Goal: Task Accomplishment & Management: Complete application form

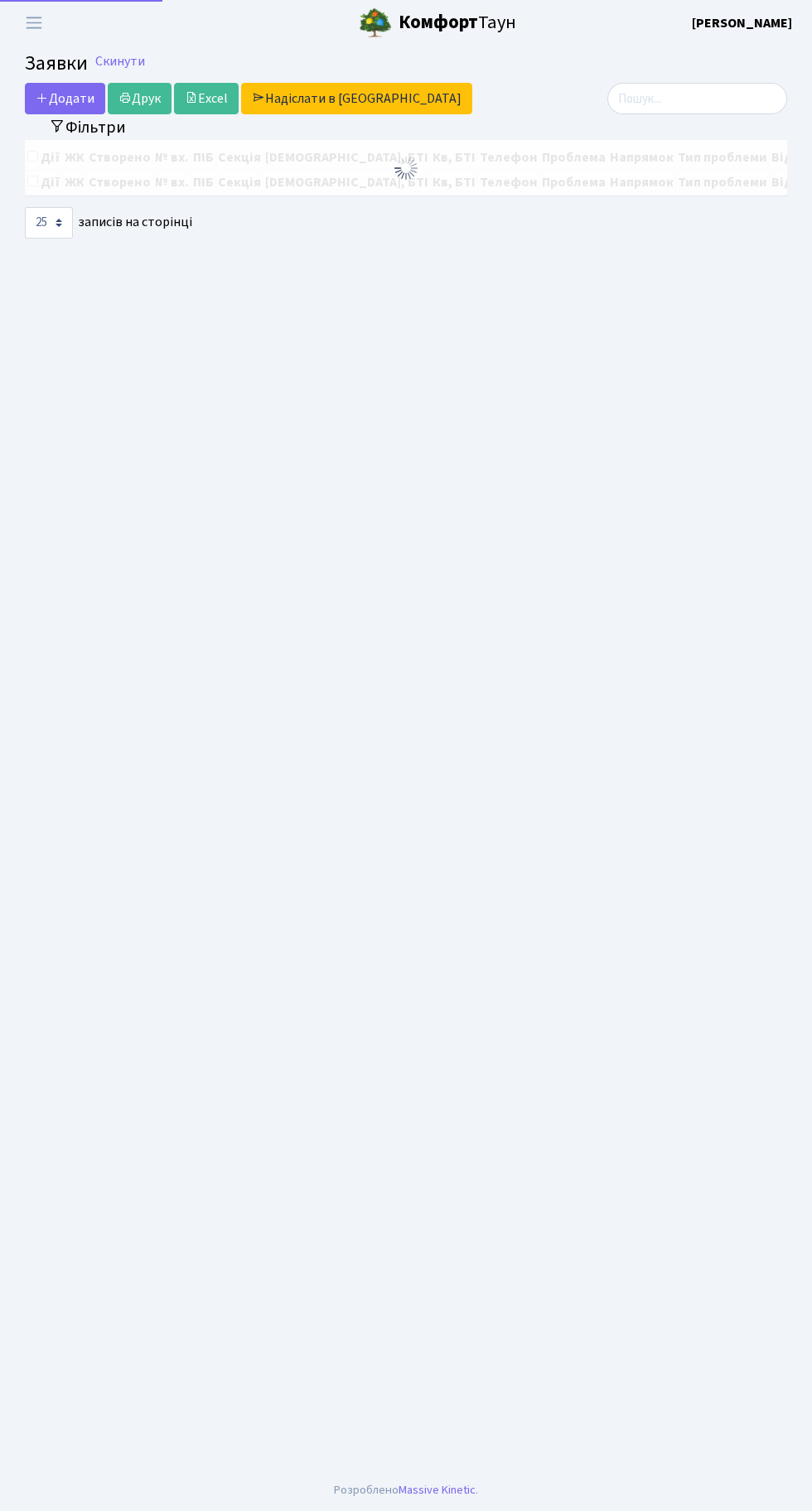
select select "25"
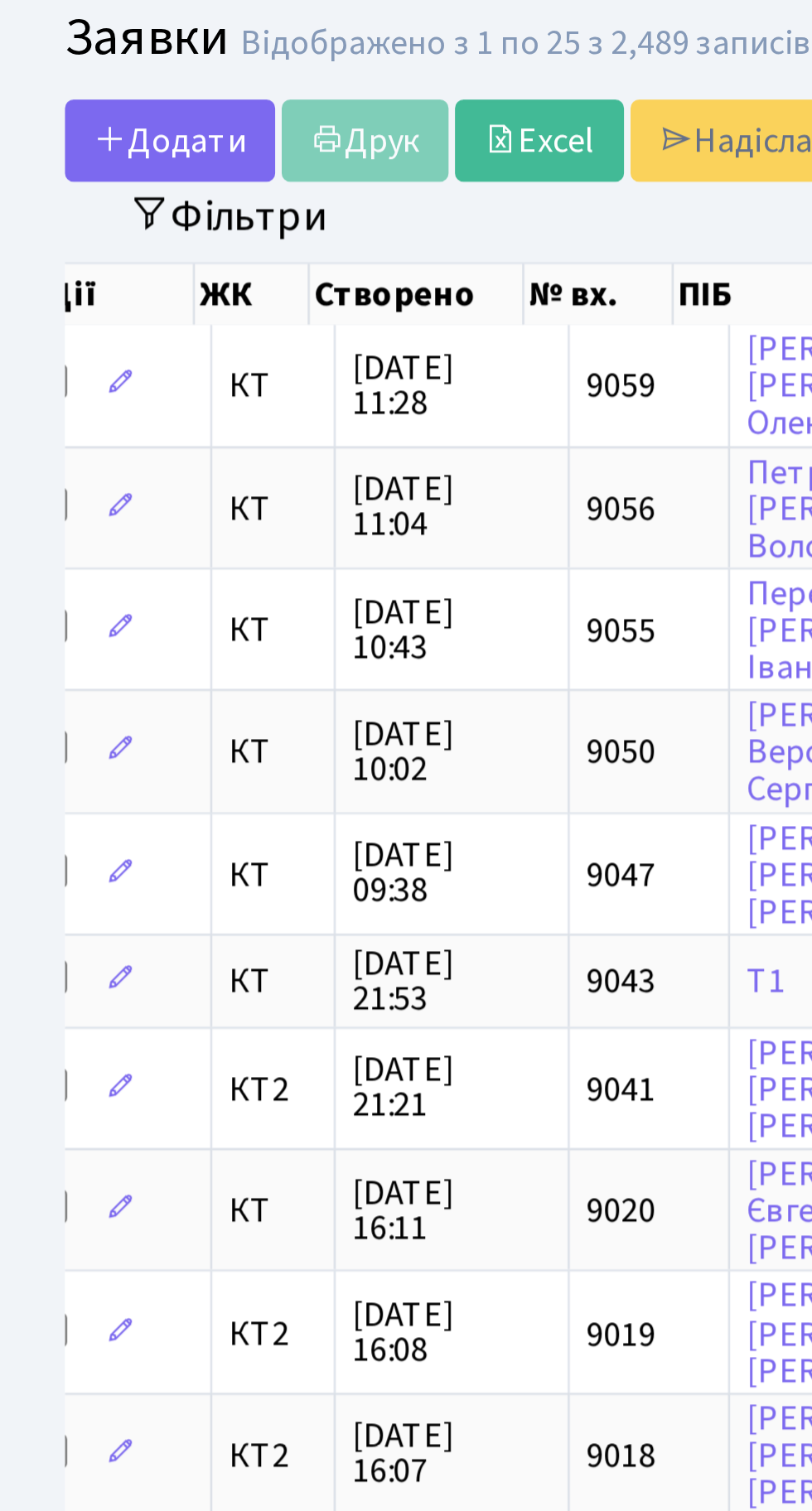
scroll to position [0, 53]
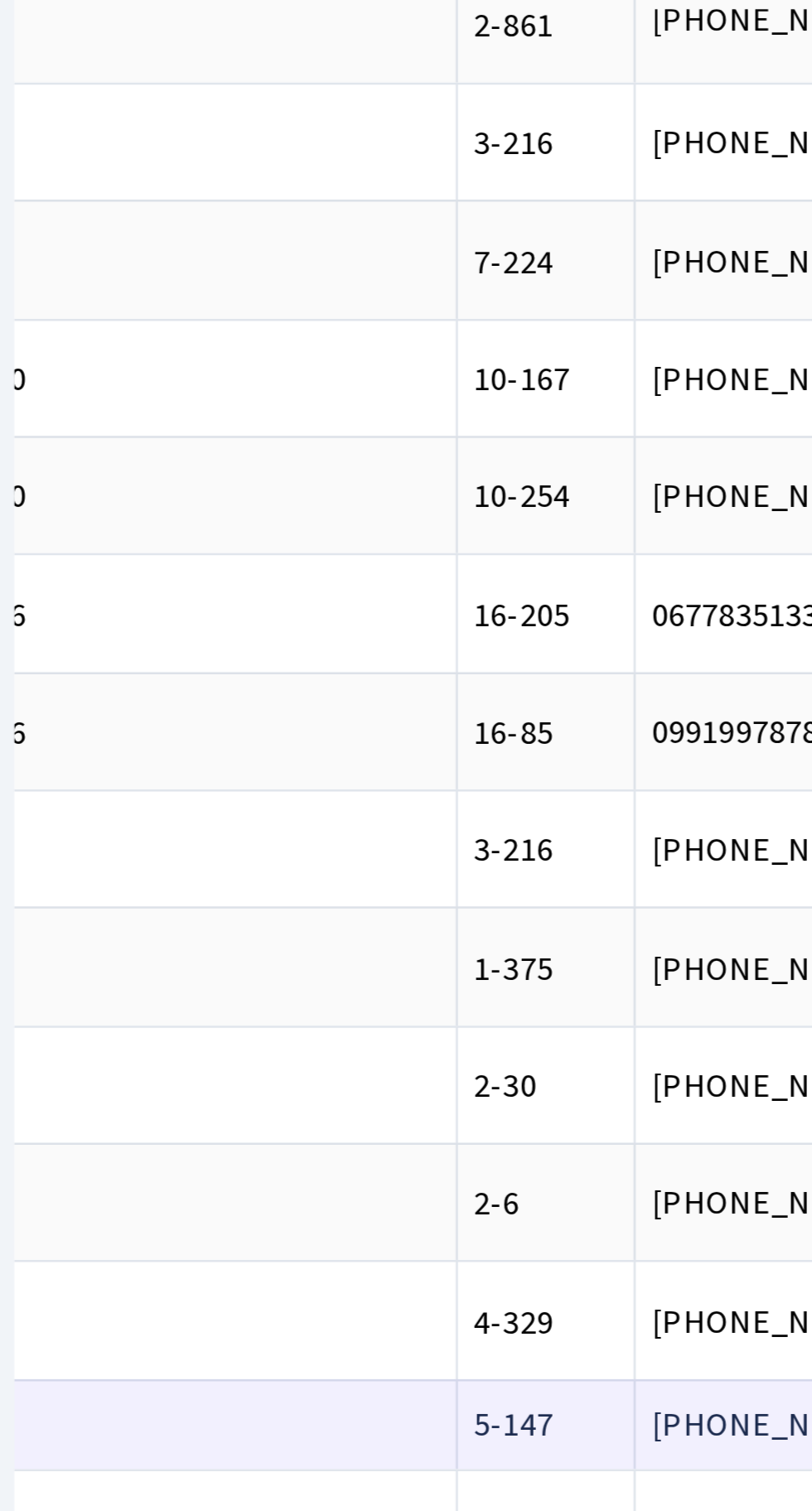
click at [396, 1151] on td "После блекаута[...]" at bounding box center [464, 1159] width 135 height 36
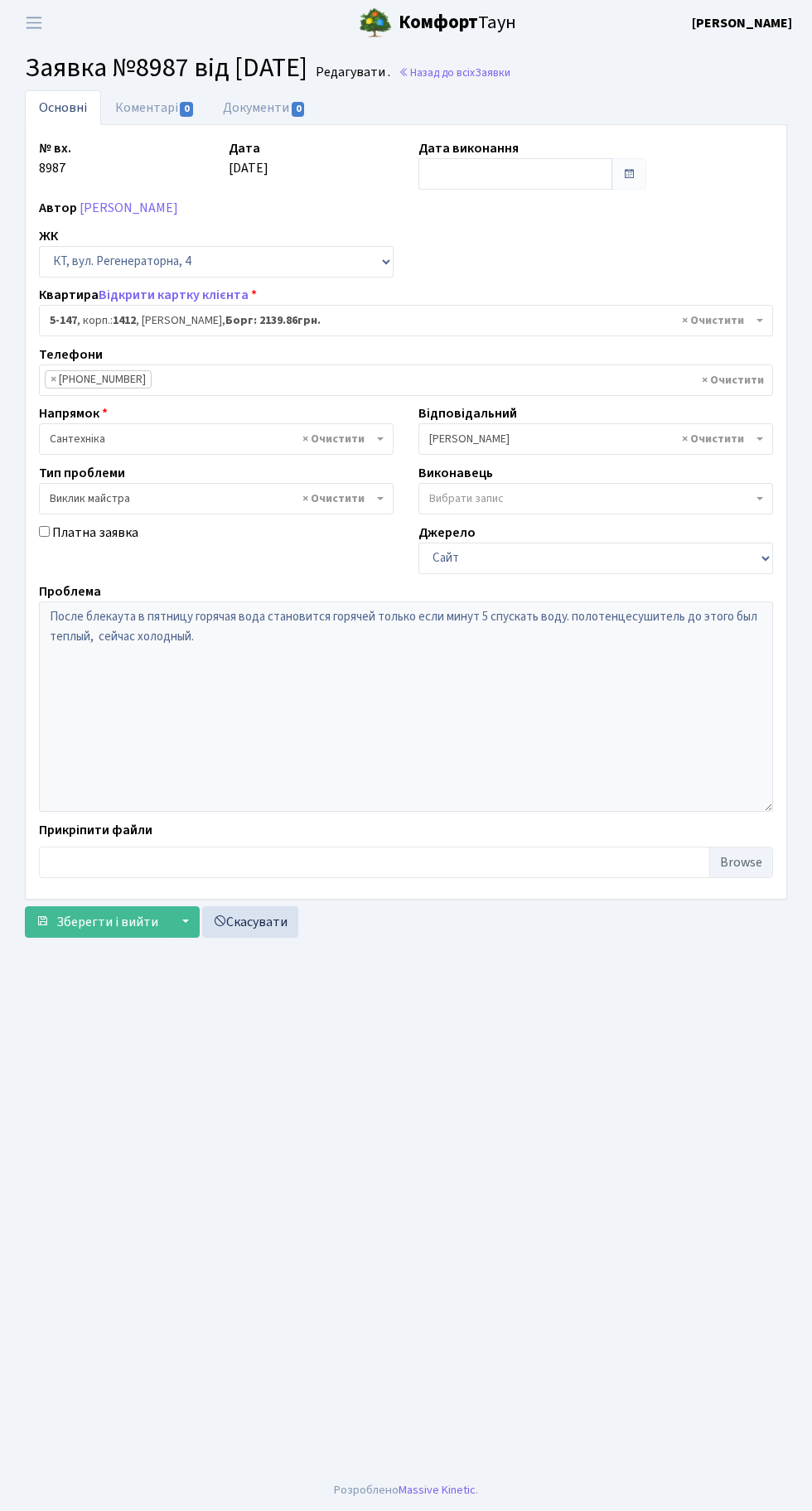
select select "2407"
select select "29"
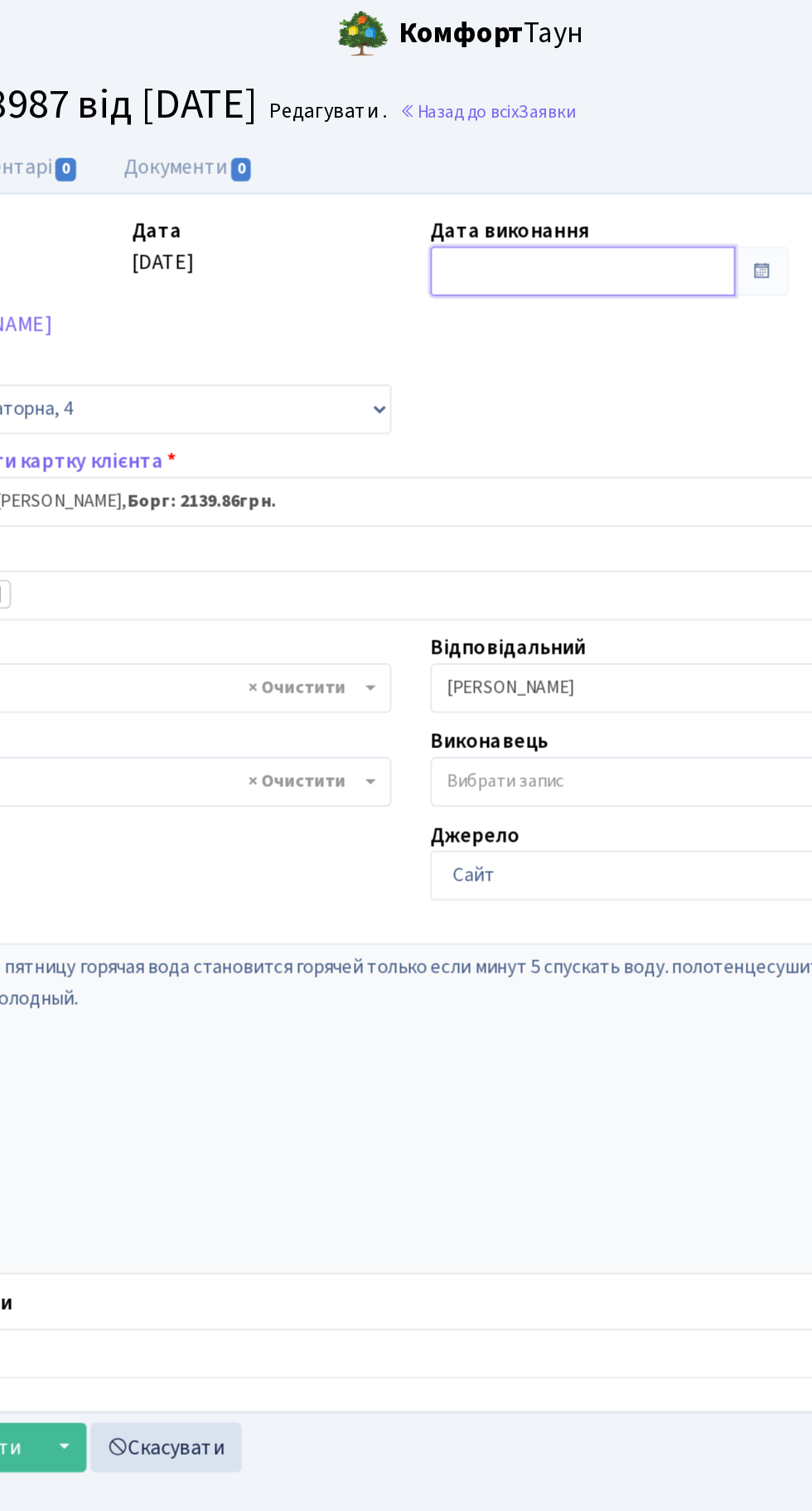
click at [503, 173] on input "text" at bounding box center [515, 174] width 194 height 31
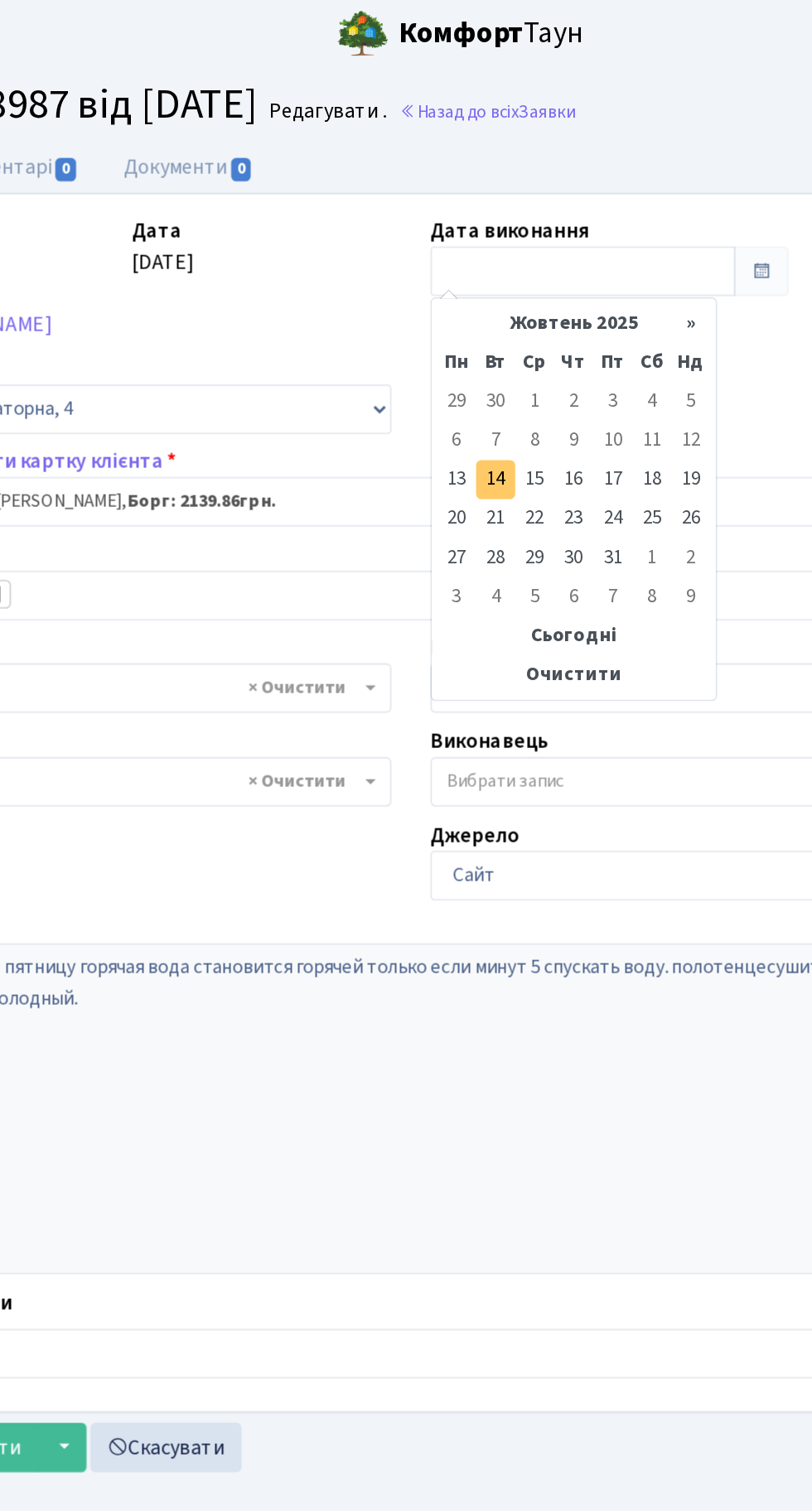
click at [461, 306] on td "14" at bounding box center [459, 306] width 25 height 25
type input "[DATE]"
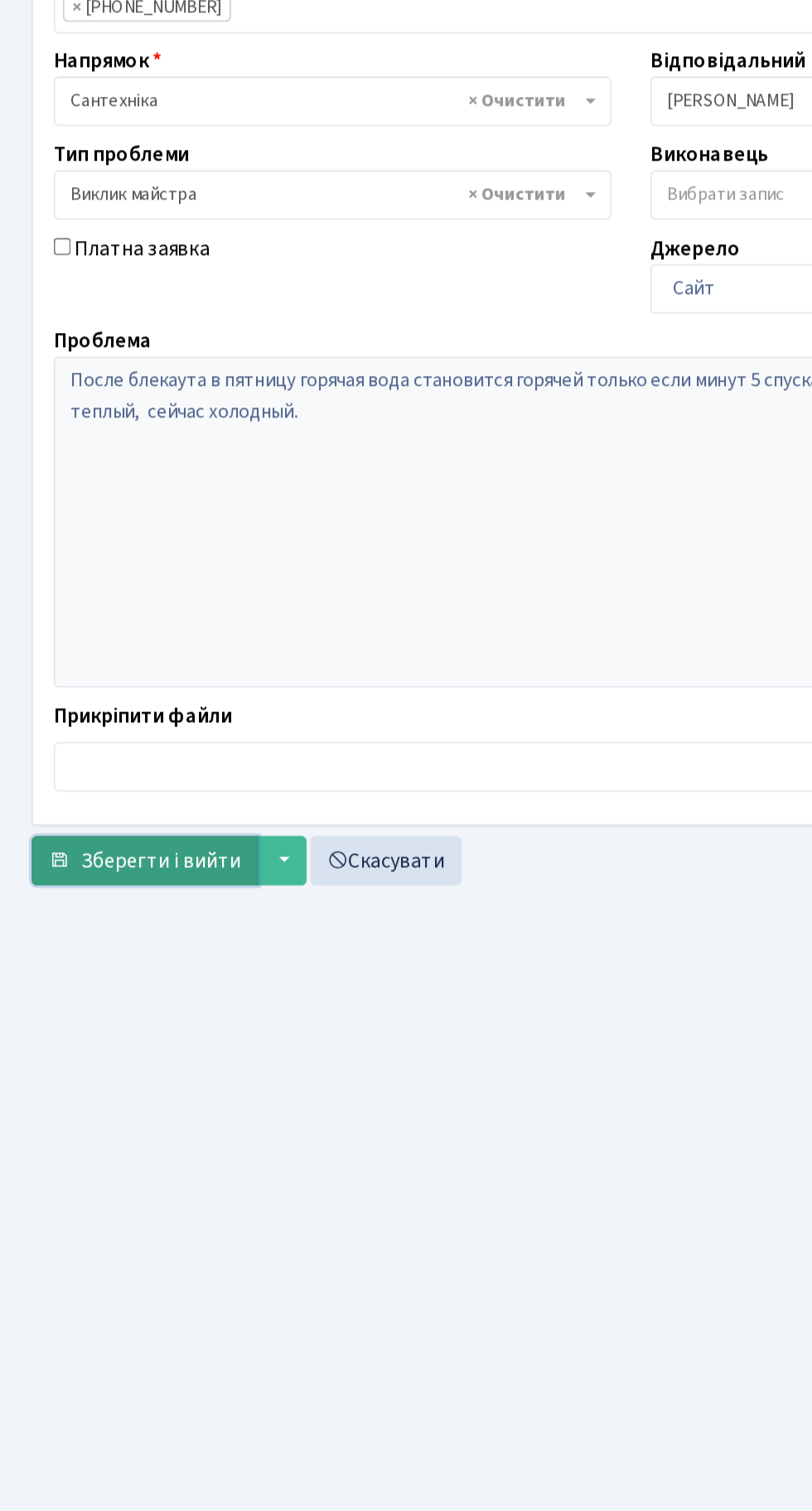
click at [119, 922] on span "Зберегти і вийти" at bounding box center [107, 922] width 102 height 18
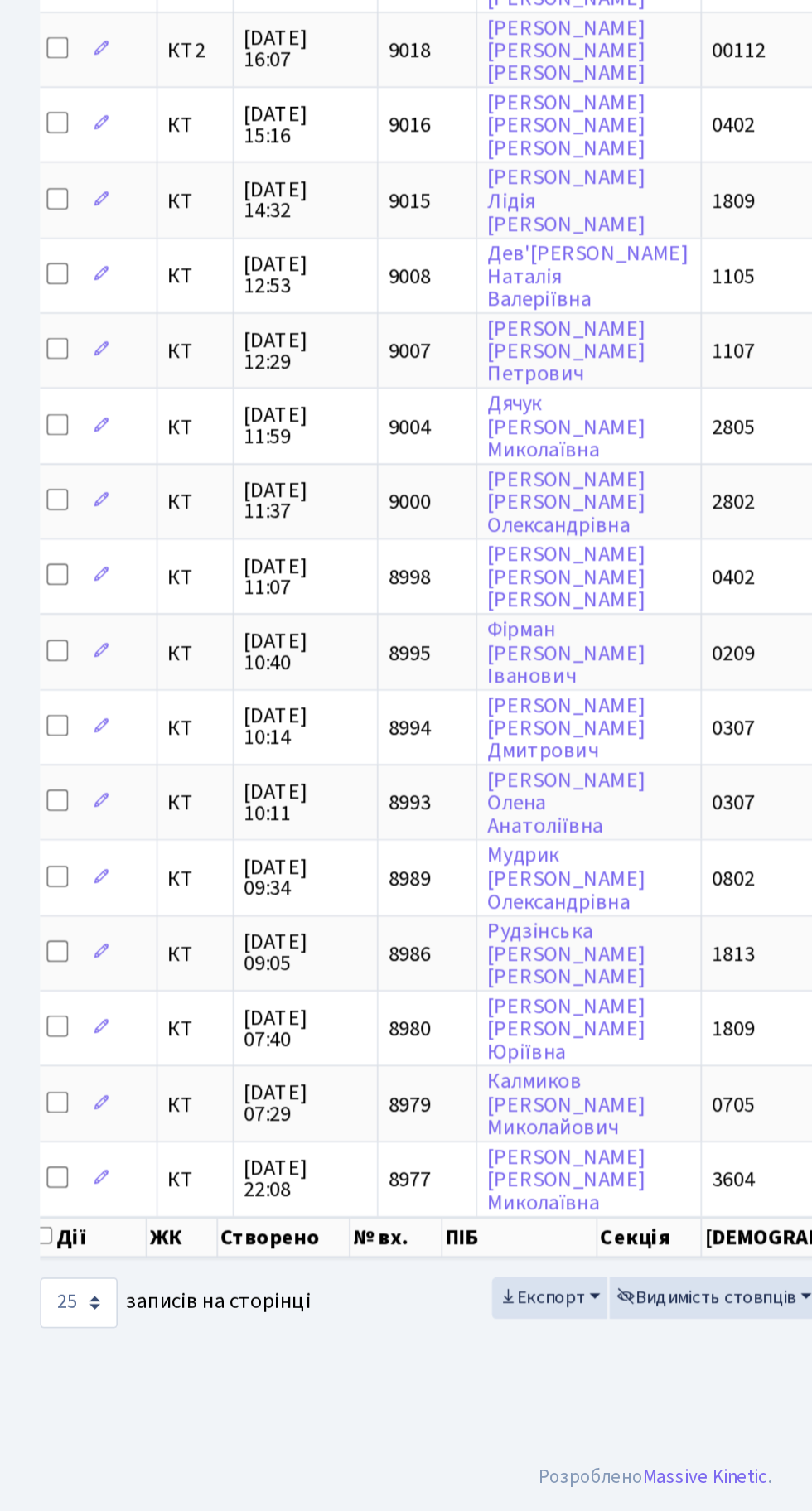
scroll to position [89, 0]
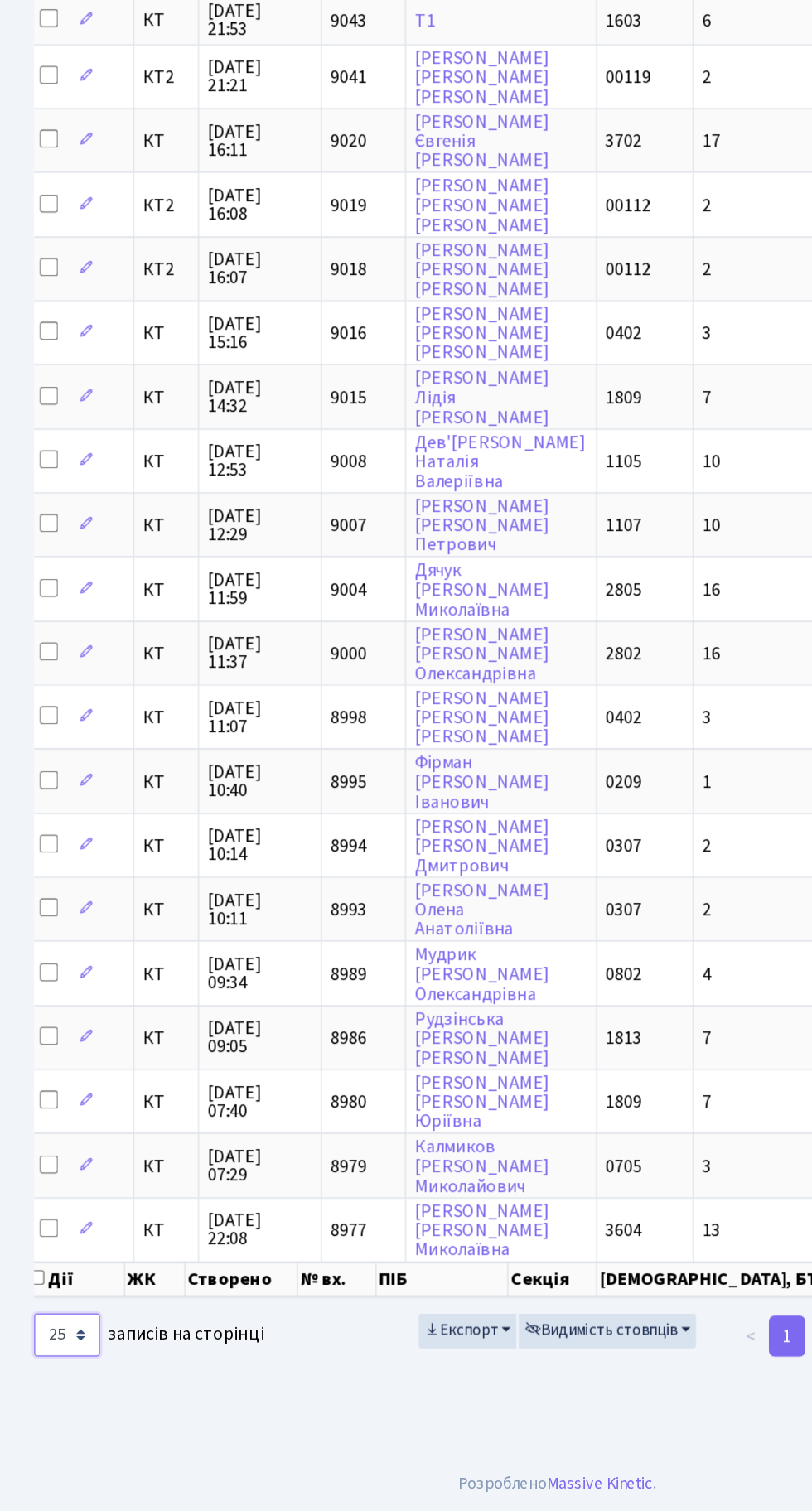
click at [58, 1366] on select "10 25 50 100 250 500 1,000" at bounding box center [49, 1382] width 48 height 31
select select "50"
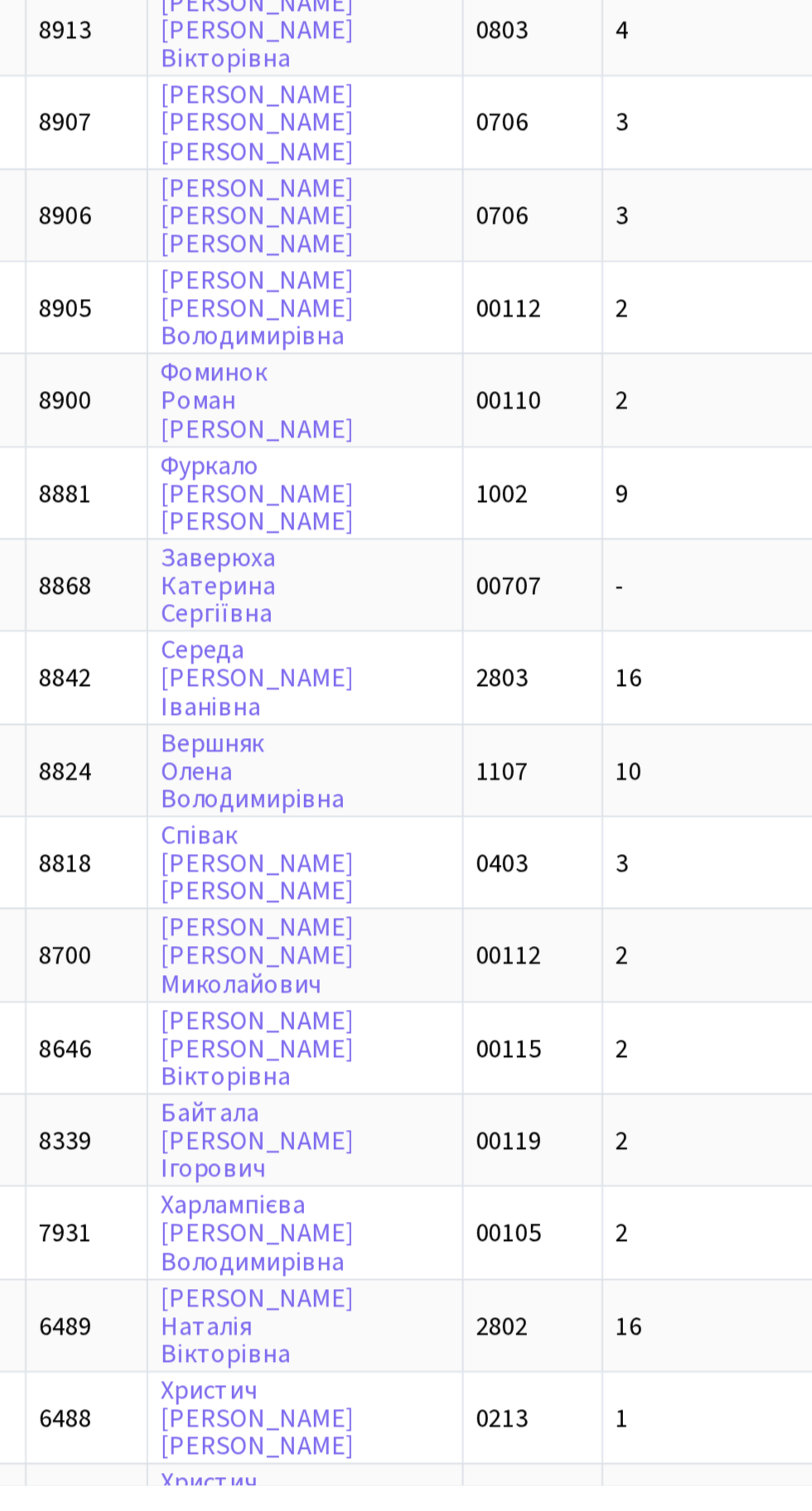
scroll to position [0, 0]
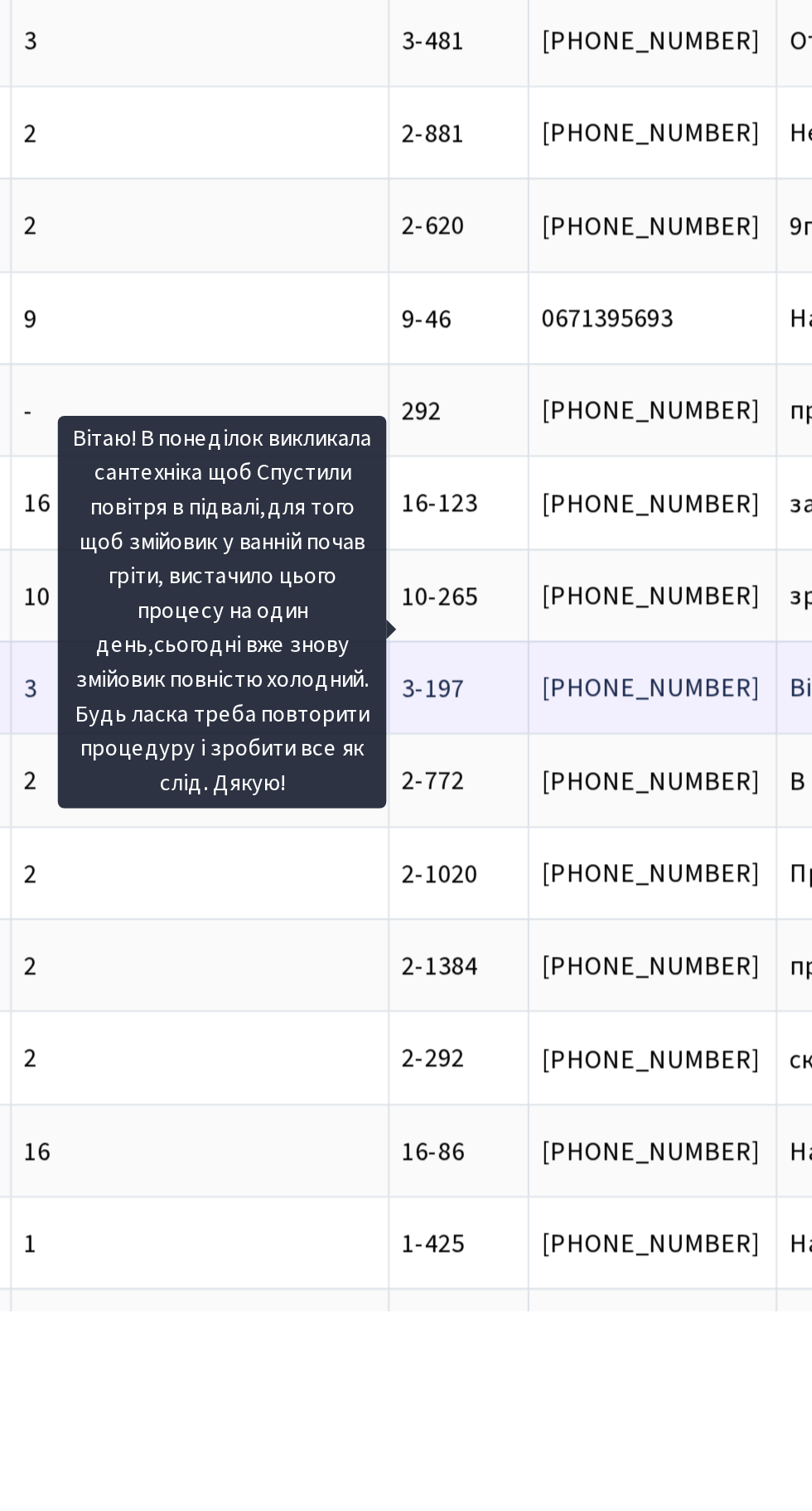
click at [477, 1188] on span "Вітаю! В понеді[...]" at bounding box center [532, 1198] width 109 height 18
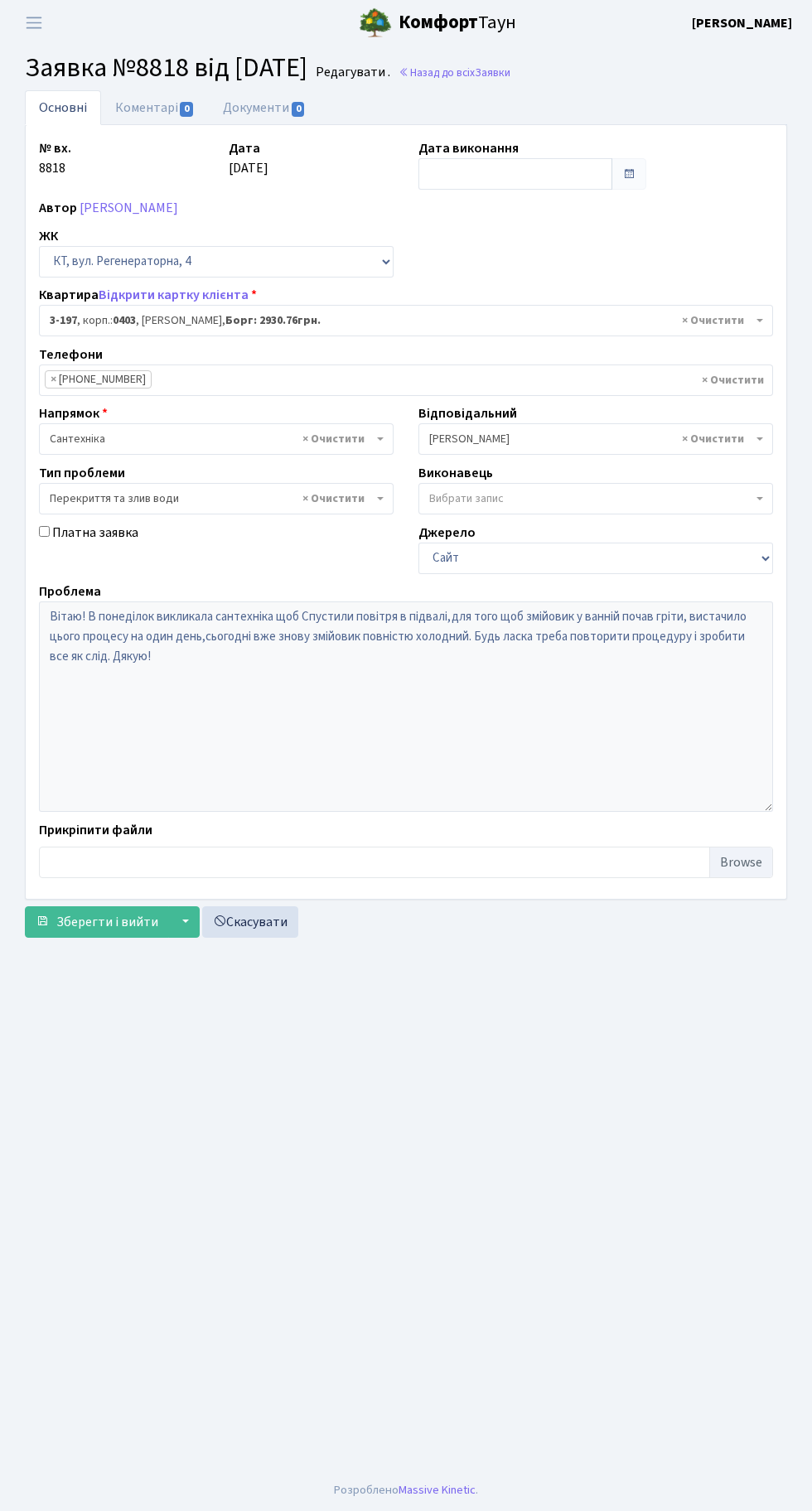
select select "864"
select select "32"
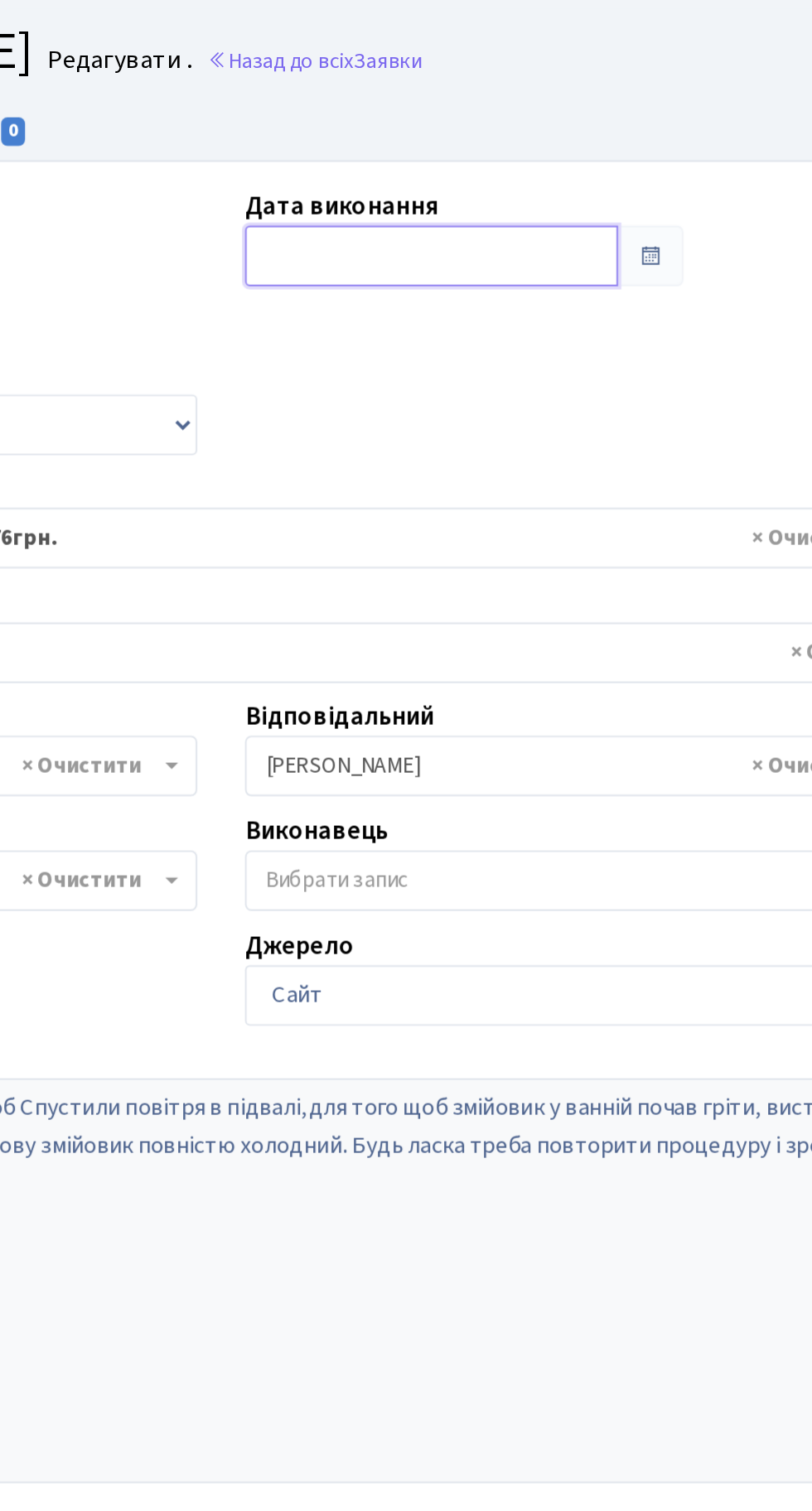
click at [462, 168] on input "text" at bounding box center [515, 174] width 194 height 31
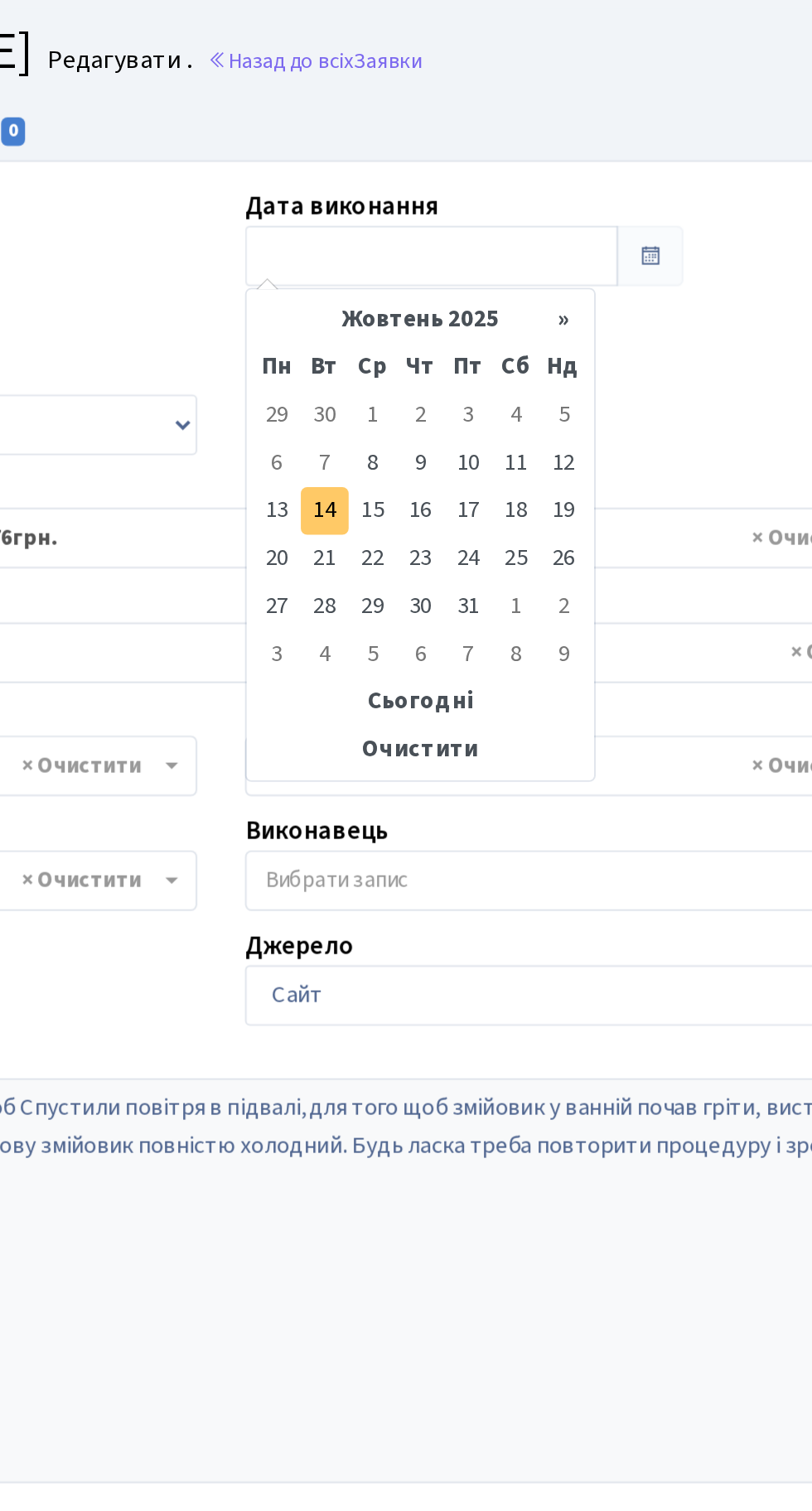
click at [465, 308] on td "14" at bounding box center [459, 306] width 25 height 25
type input "[DATE]"
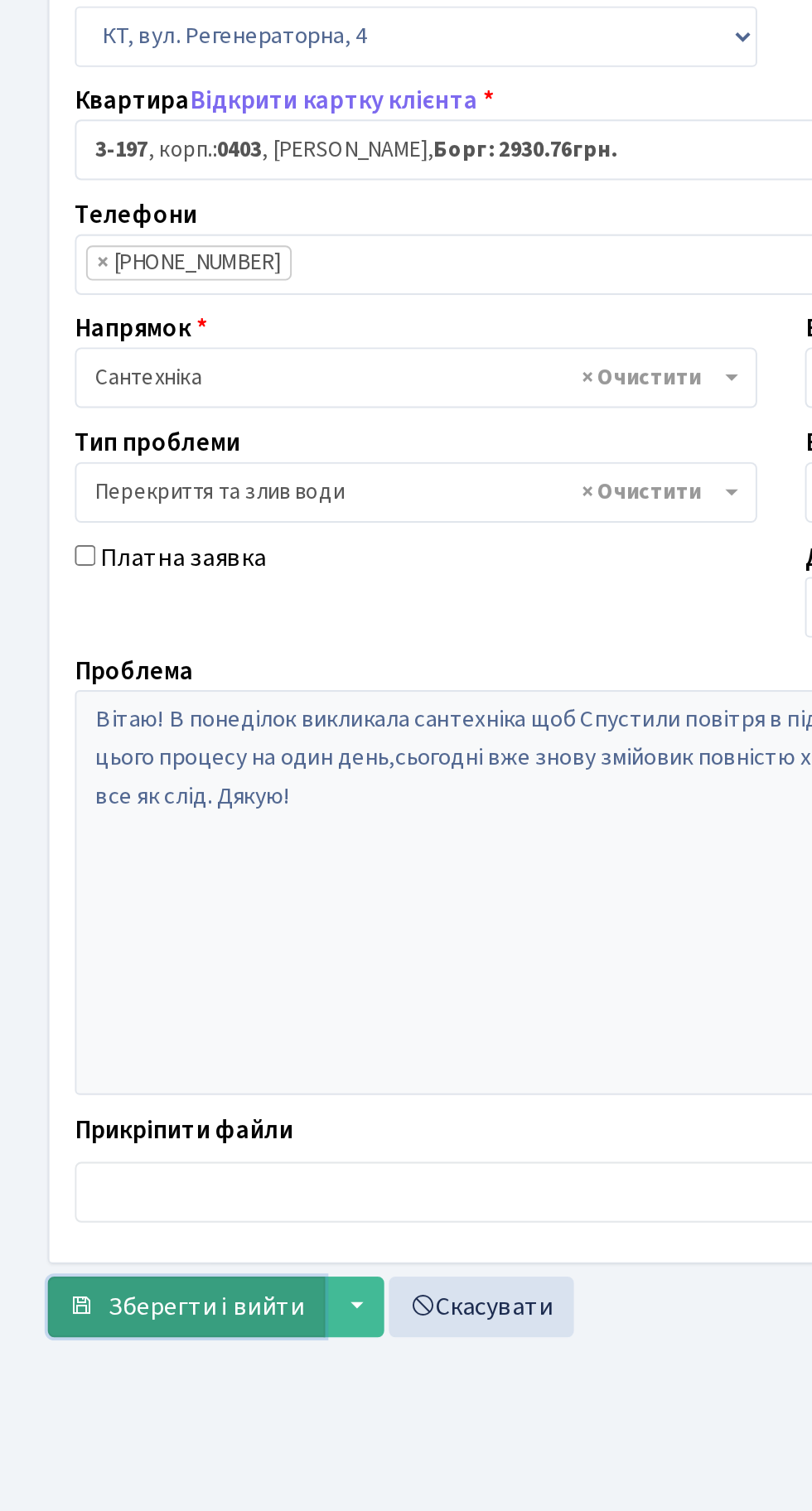
click at [100, 925] on span "Зберегти і вийти" at bounding box center [107, 922] width 102 height 18
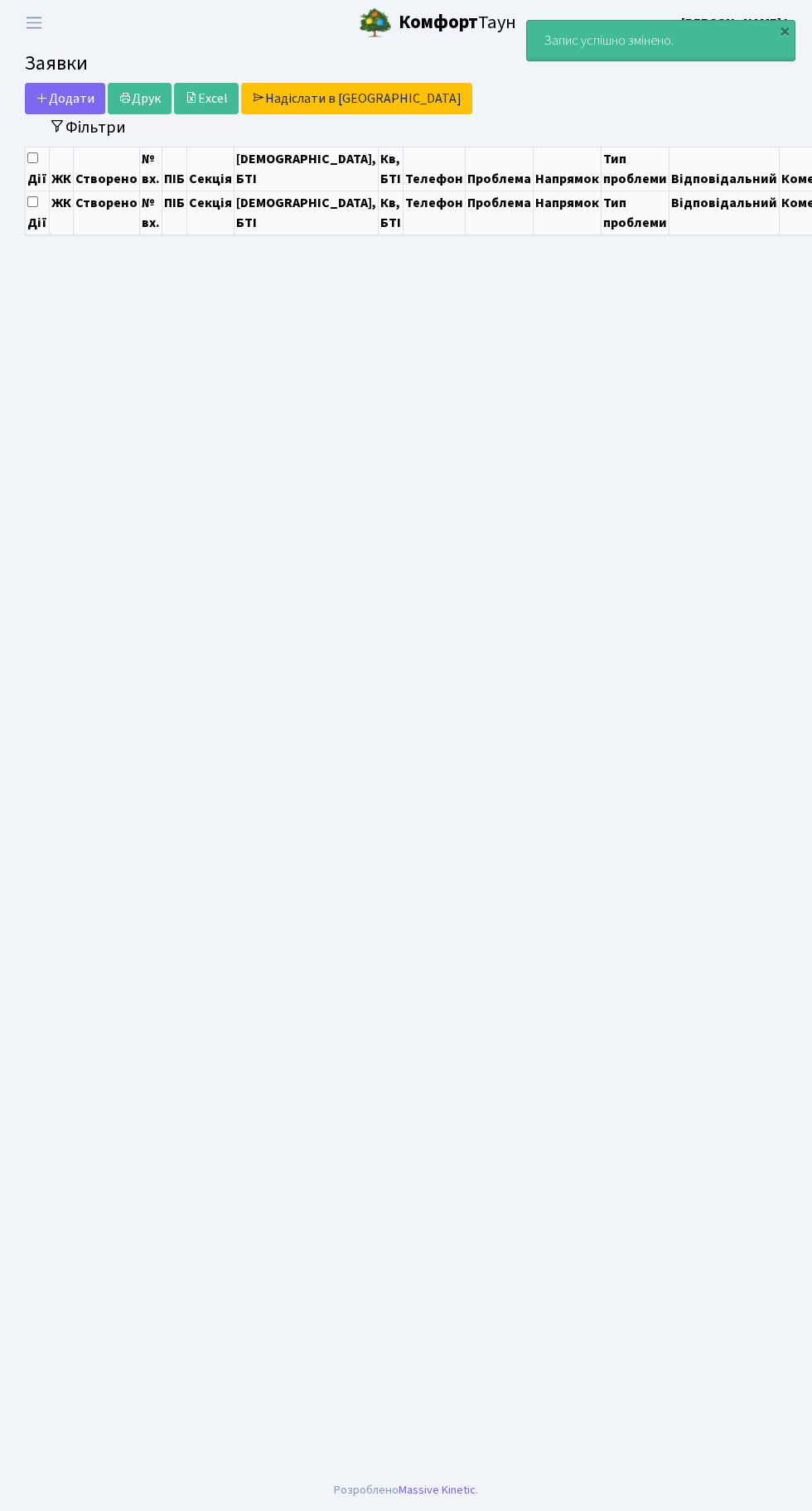
select select "50"
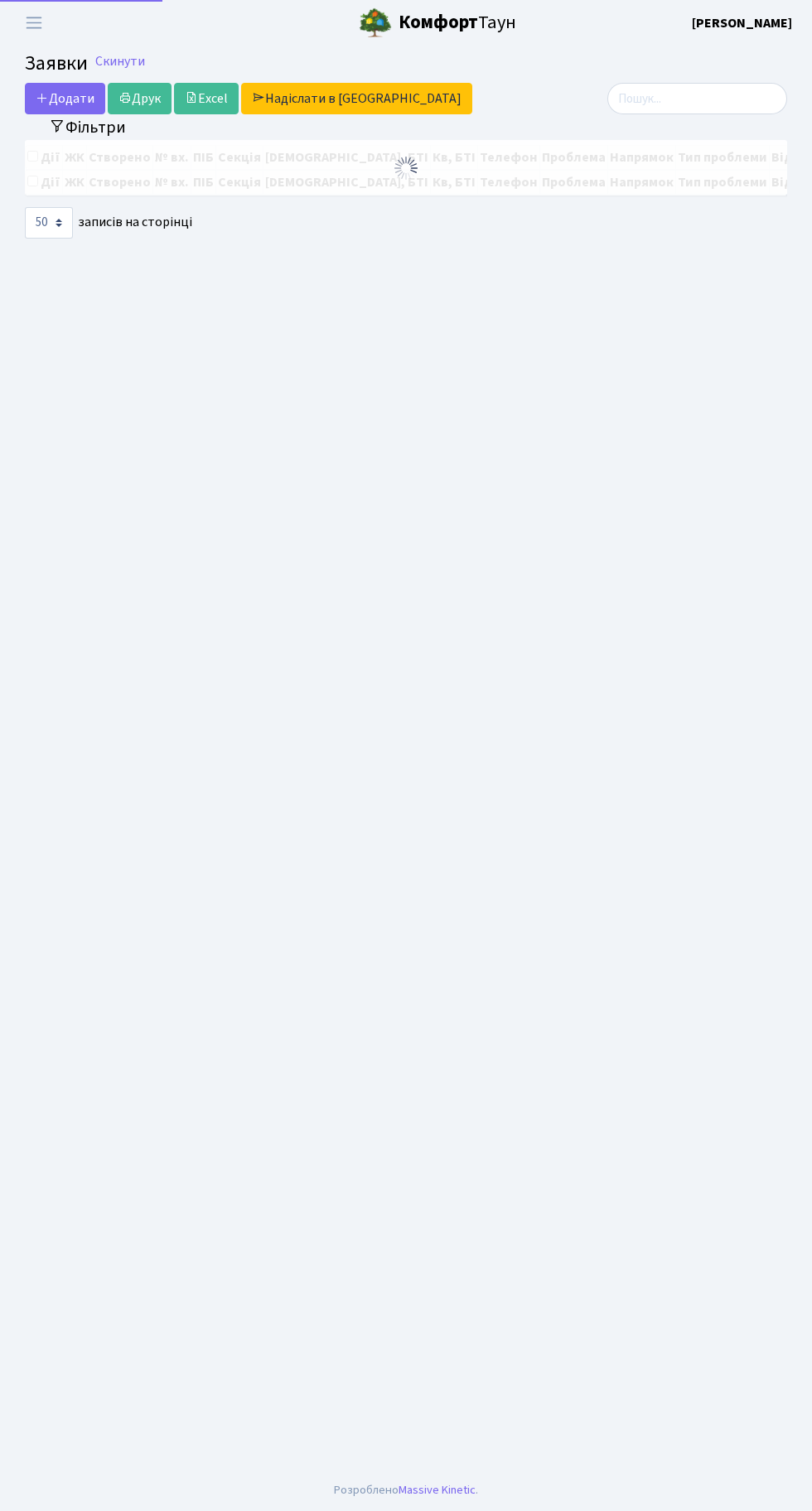
select select "50"
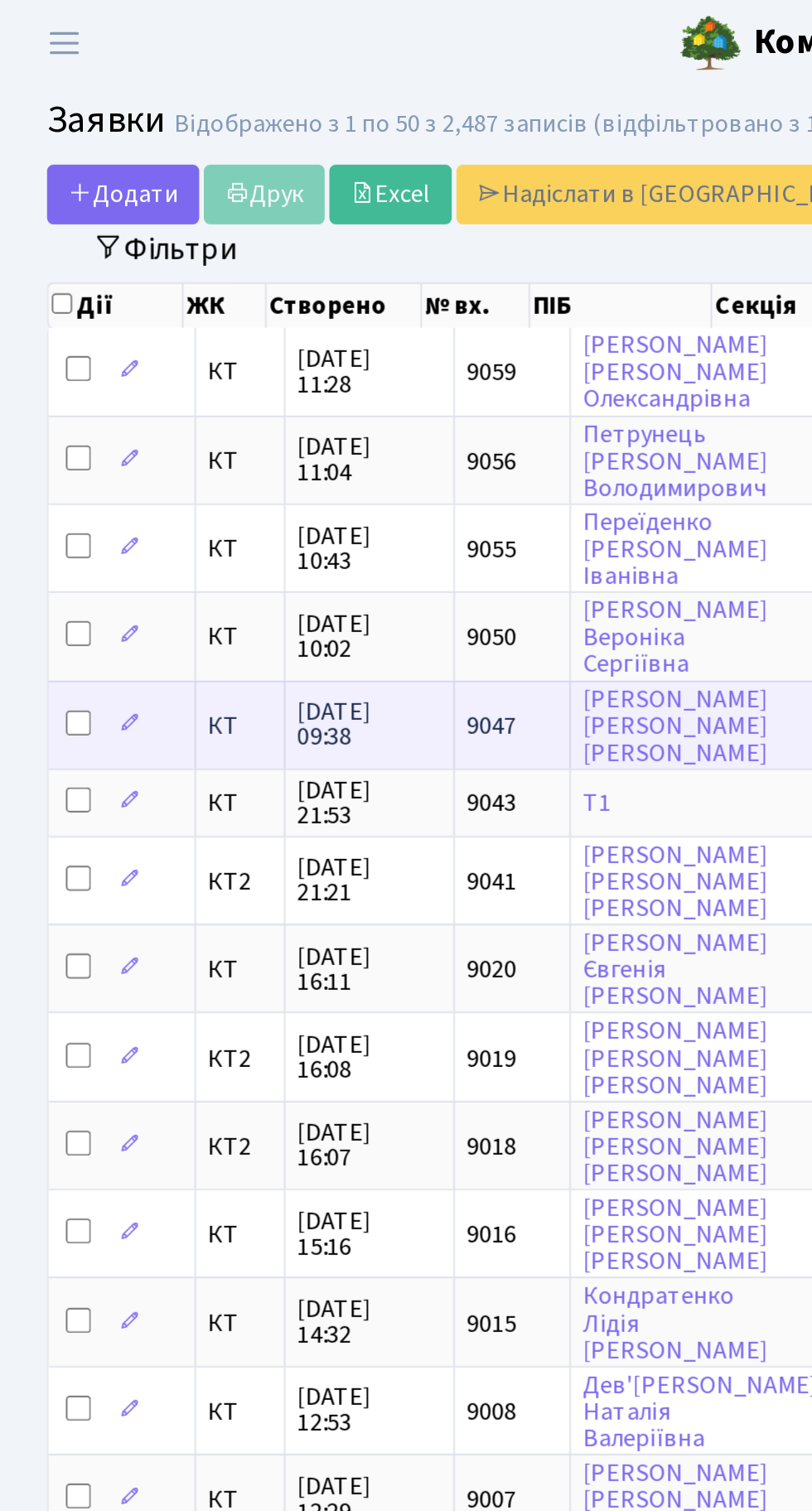
click at [39, 378] on input "checkbox" at bounding box center [41, 382] width 13 height 13
checkbox input "true"
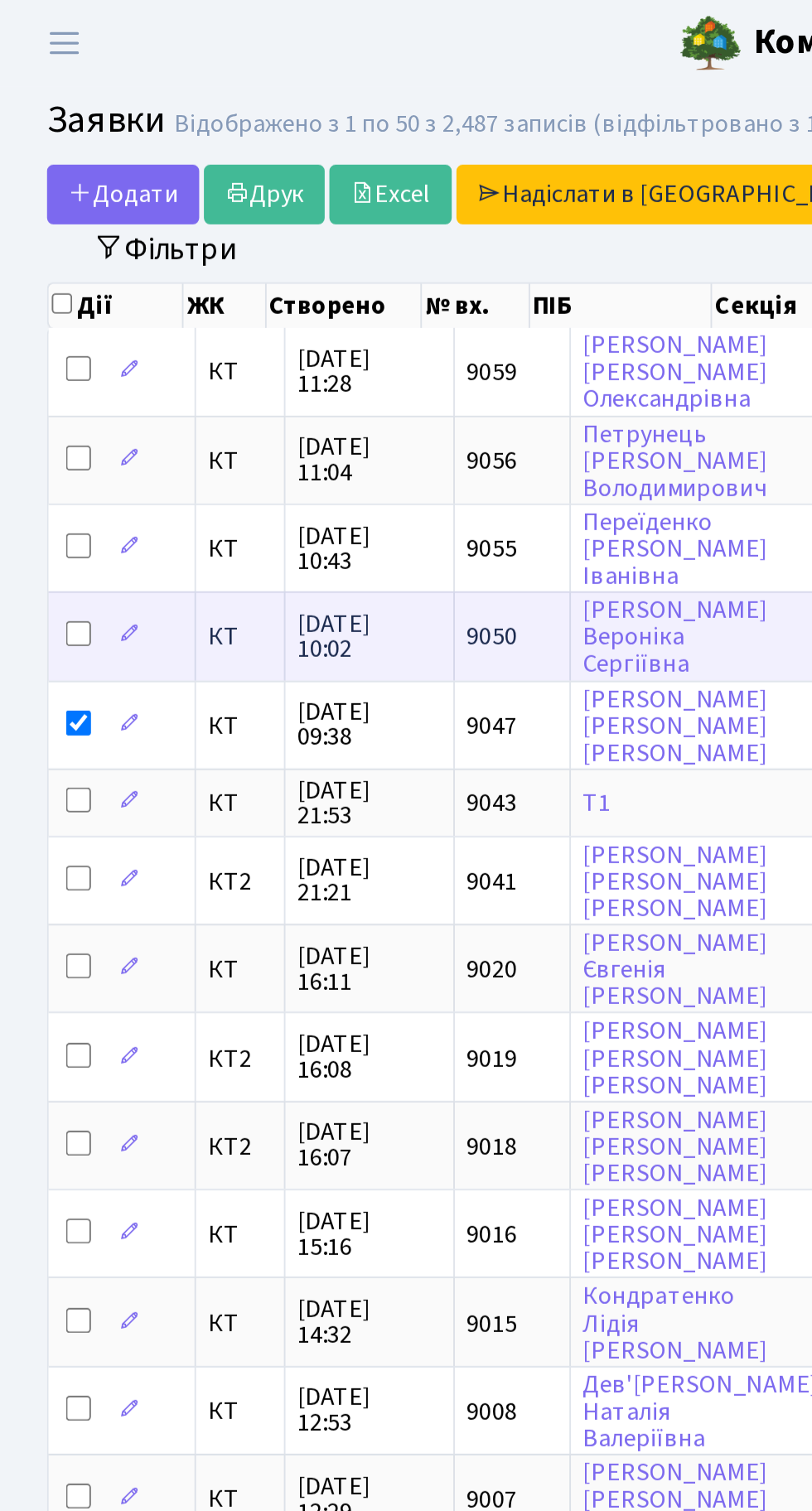
click at [40, 330] on input "checkbox" at bounding box center [41, 335] width 13 height 13
checkbox input "true"
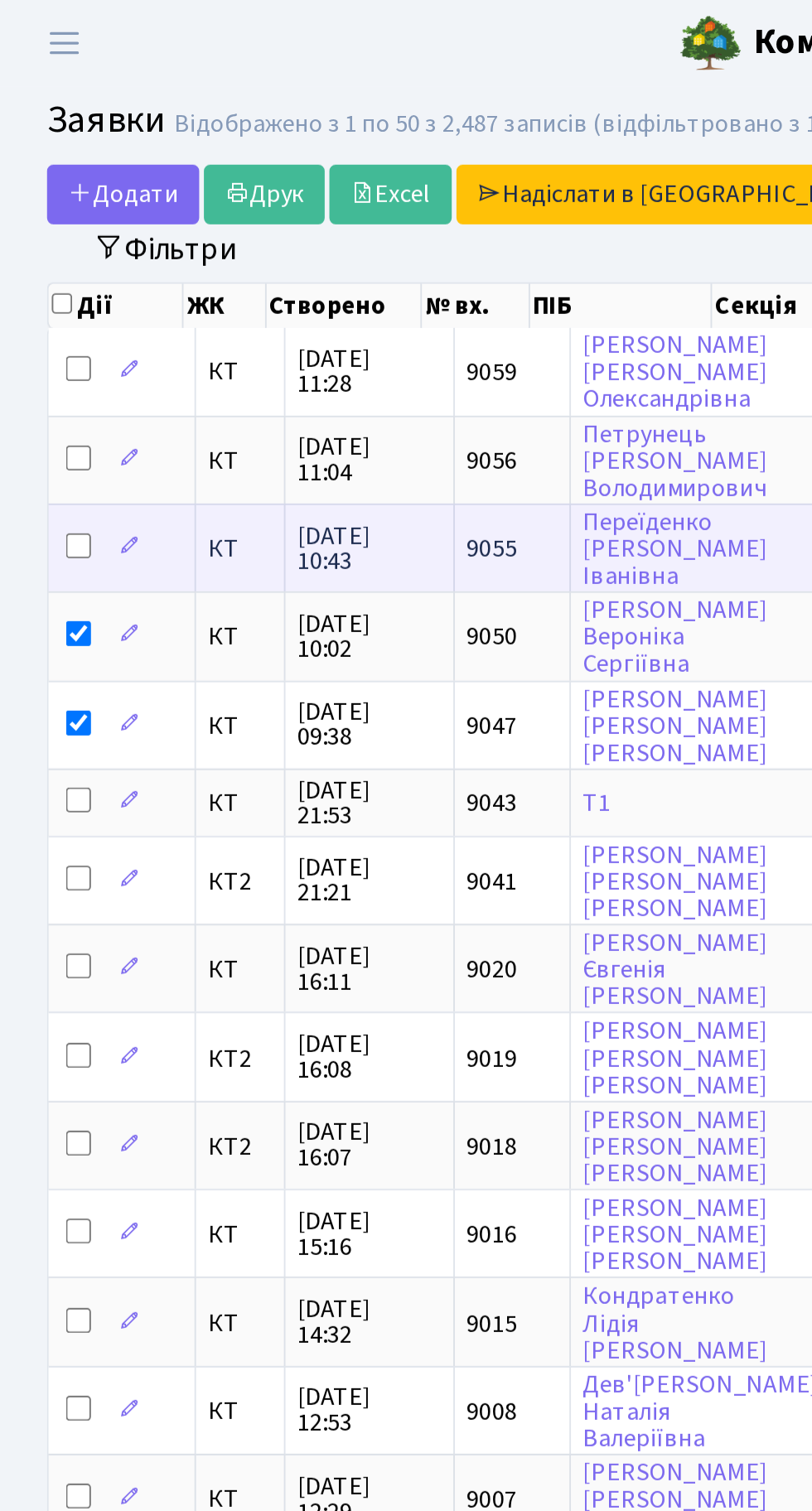
click at [38, 286] on input "checkbox" at bounding box center [41, 289] width 13 height 13
checkbox input "true"
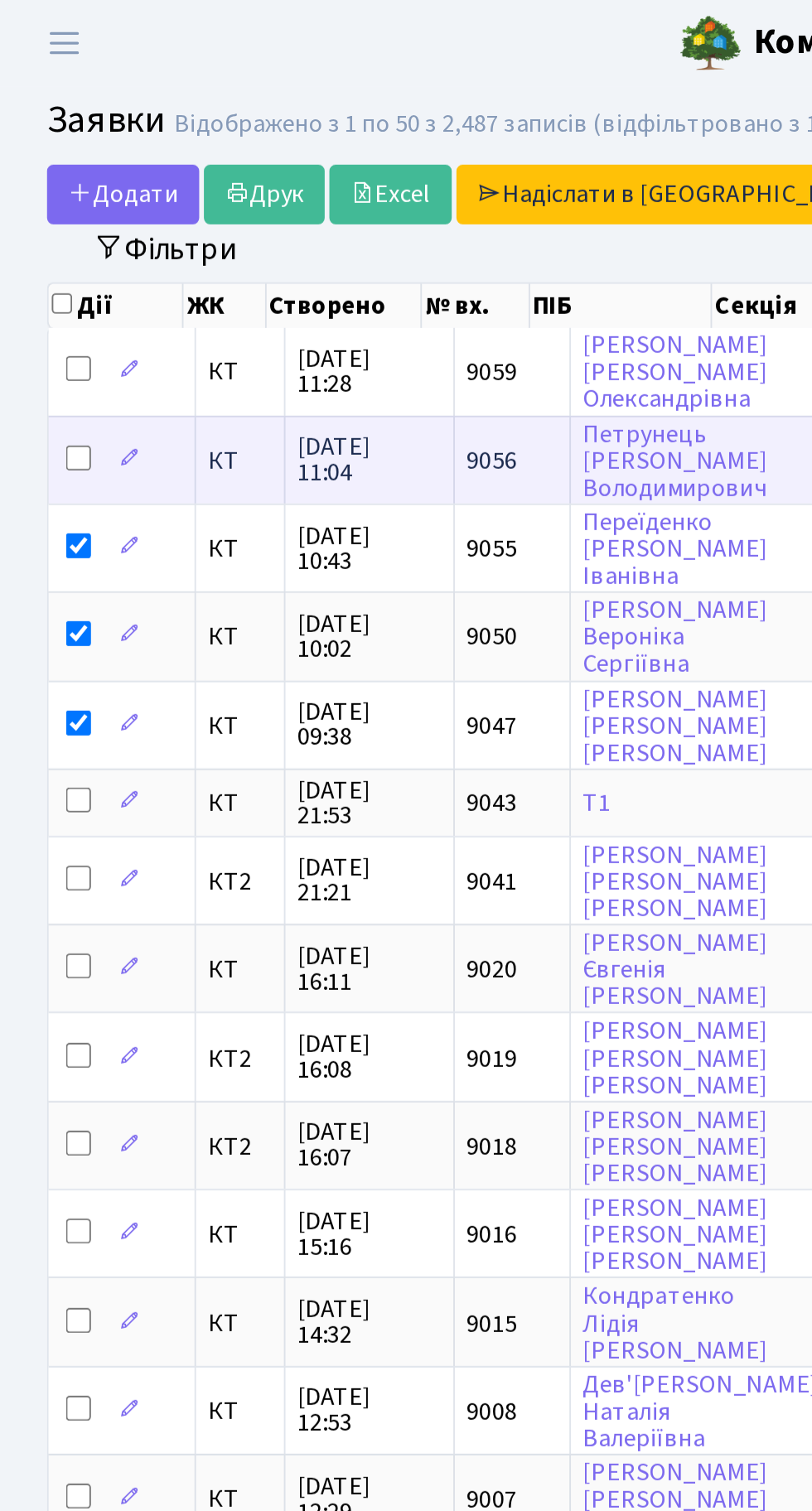
click at [40, 238] on input "checkbox" at bounding box center [41, 242] width 13 height 13
checkbox input "true"
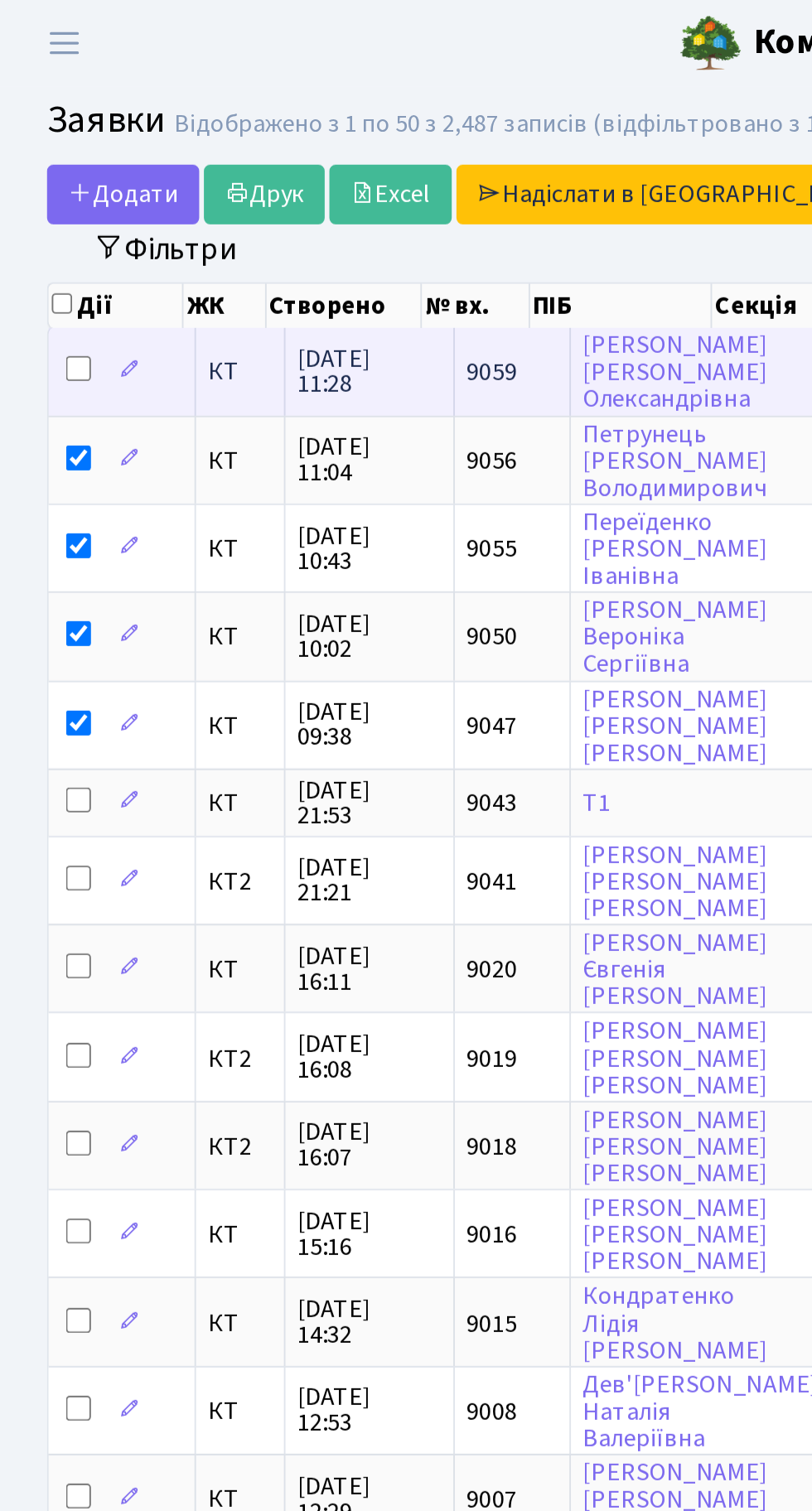
click at [38, 192] on input "checkbox" at bounding box center [41, 195] width 13 height 13
checkbox input "true"
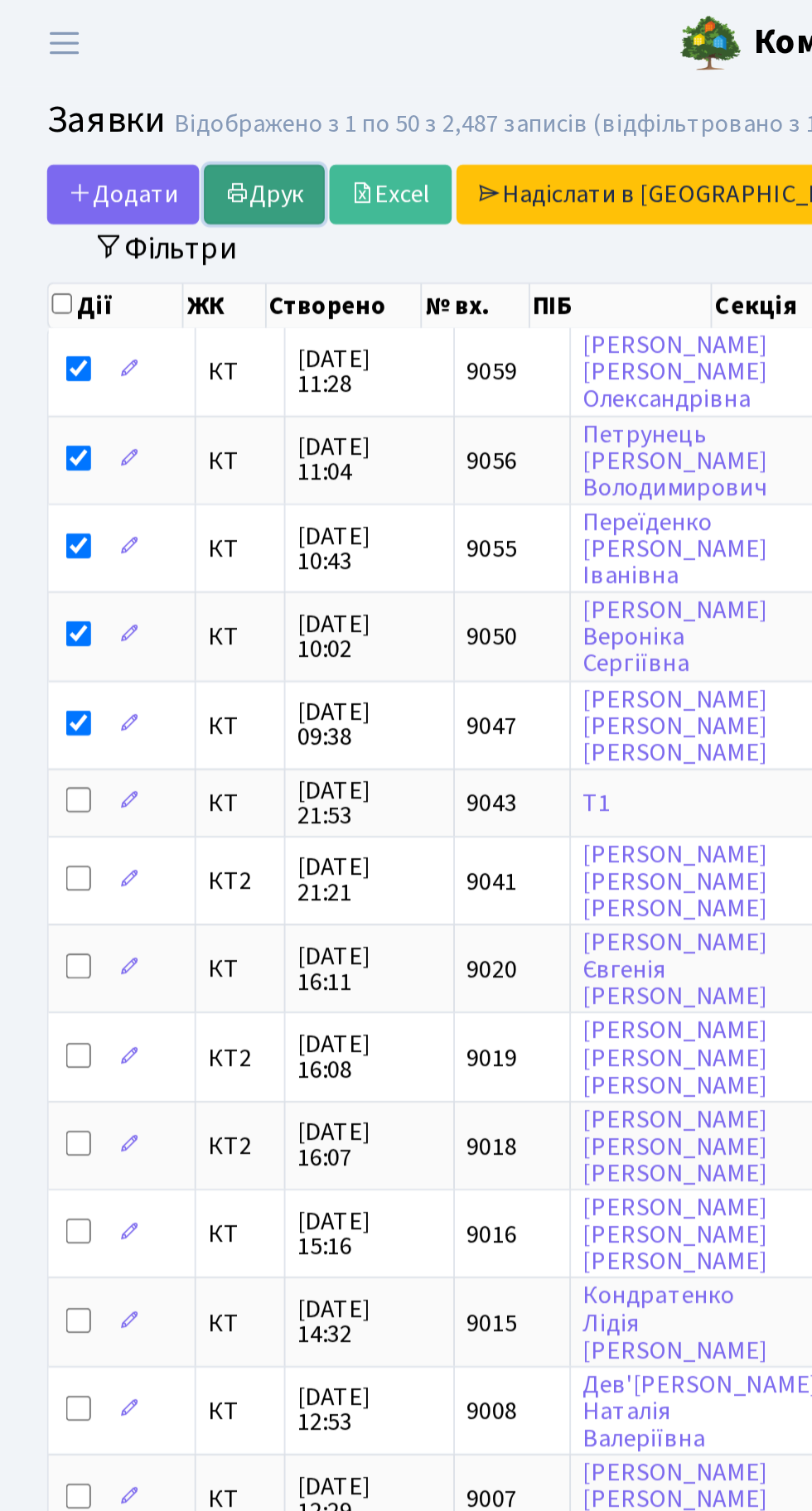
click at [143, 98] on link "Друк" at bounding box center [139, 102] width 64 height 31
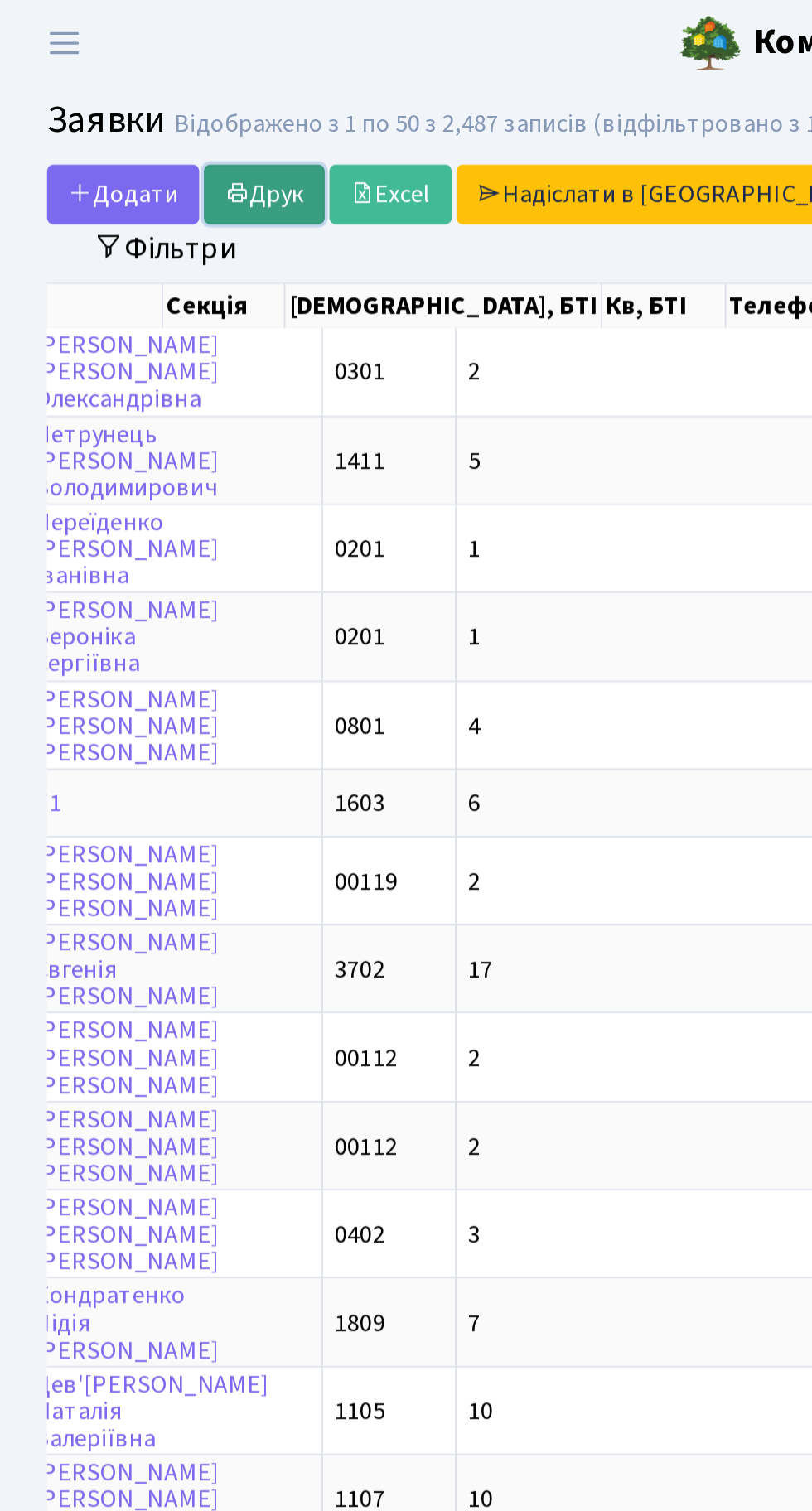
scroll to position [0, 290]
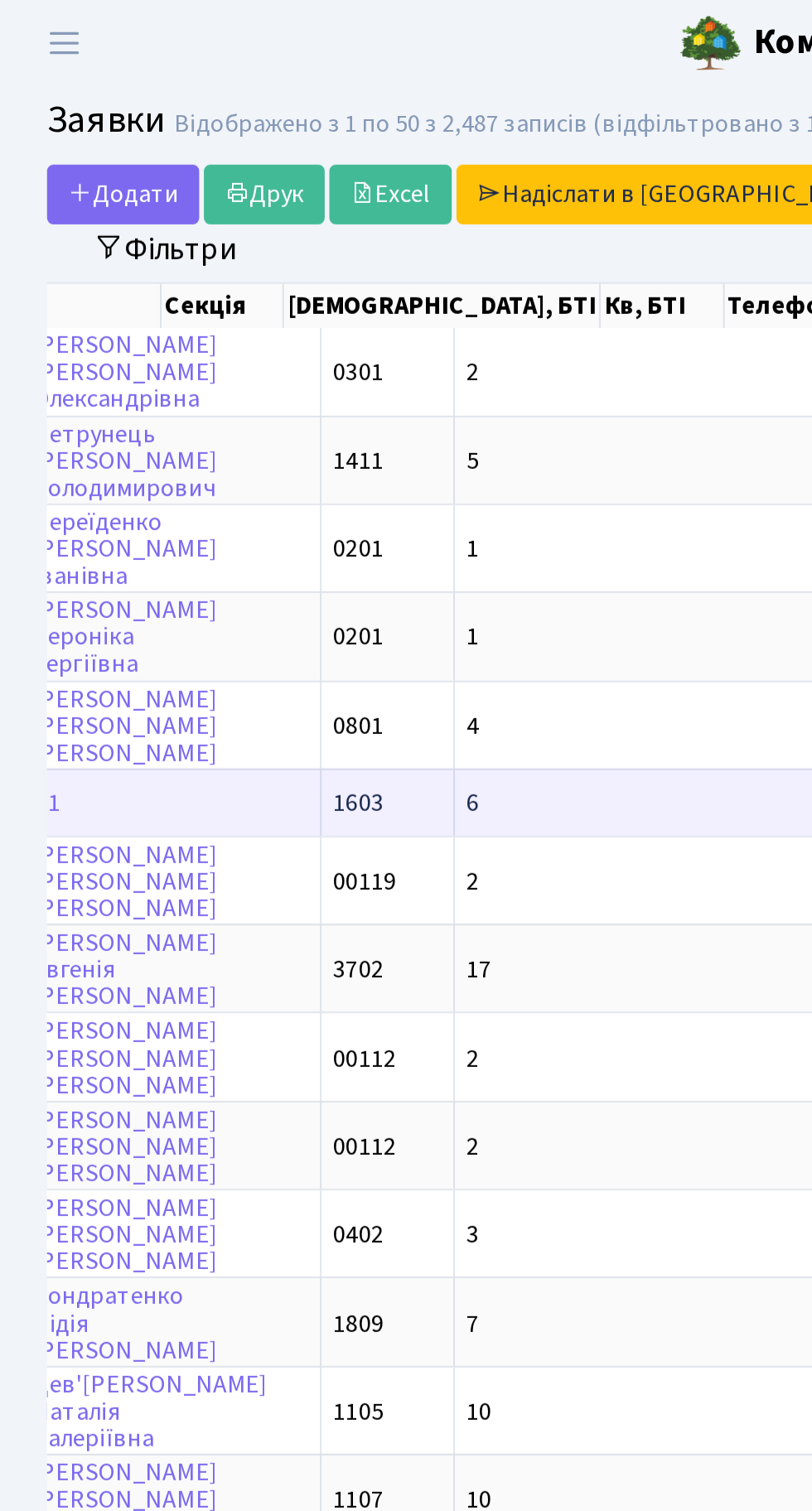
click at [241, 420] on td "6" at bounding box center [335, 423] width 191 height 36
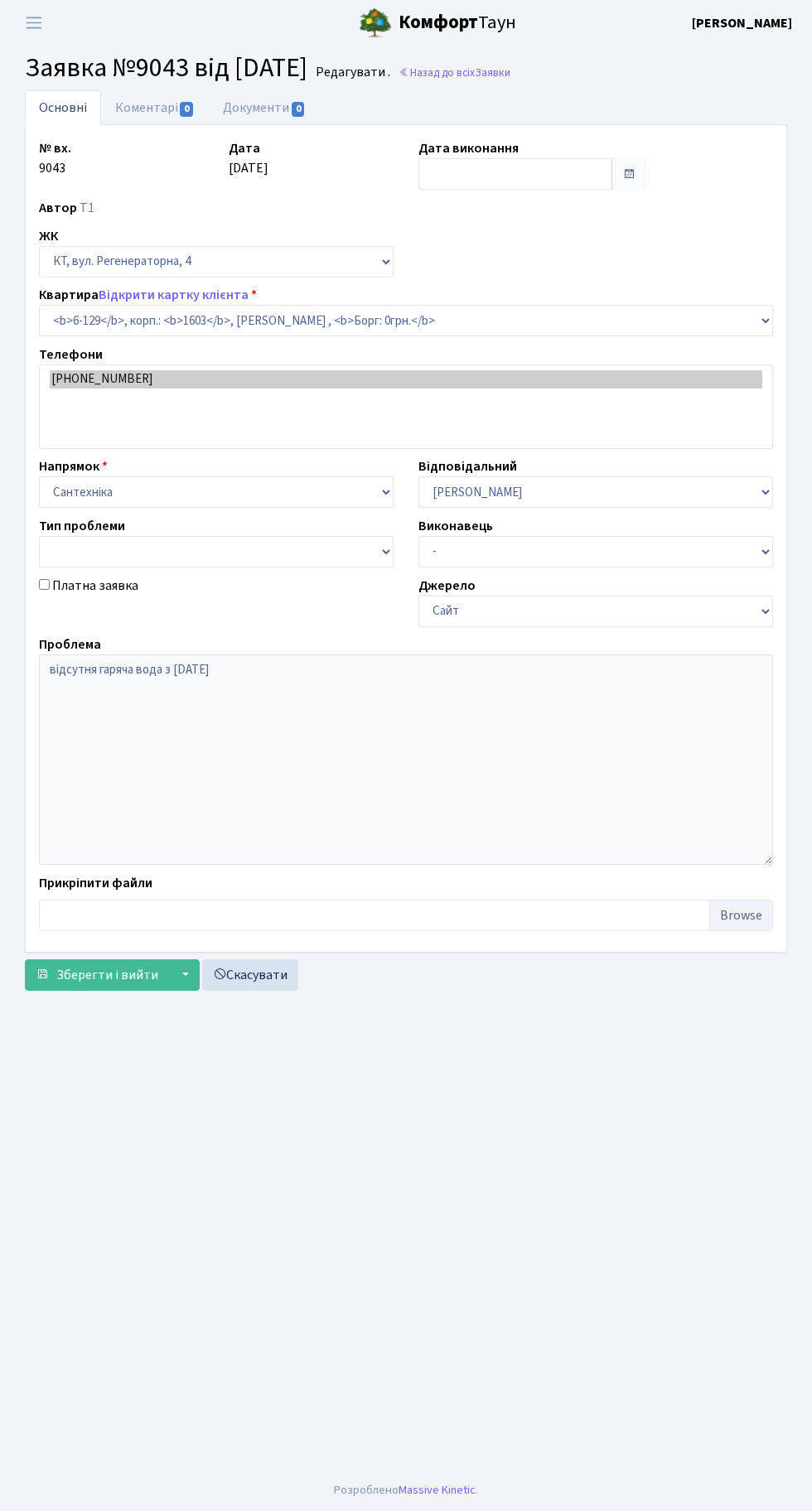
select select "5265"
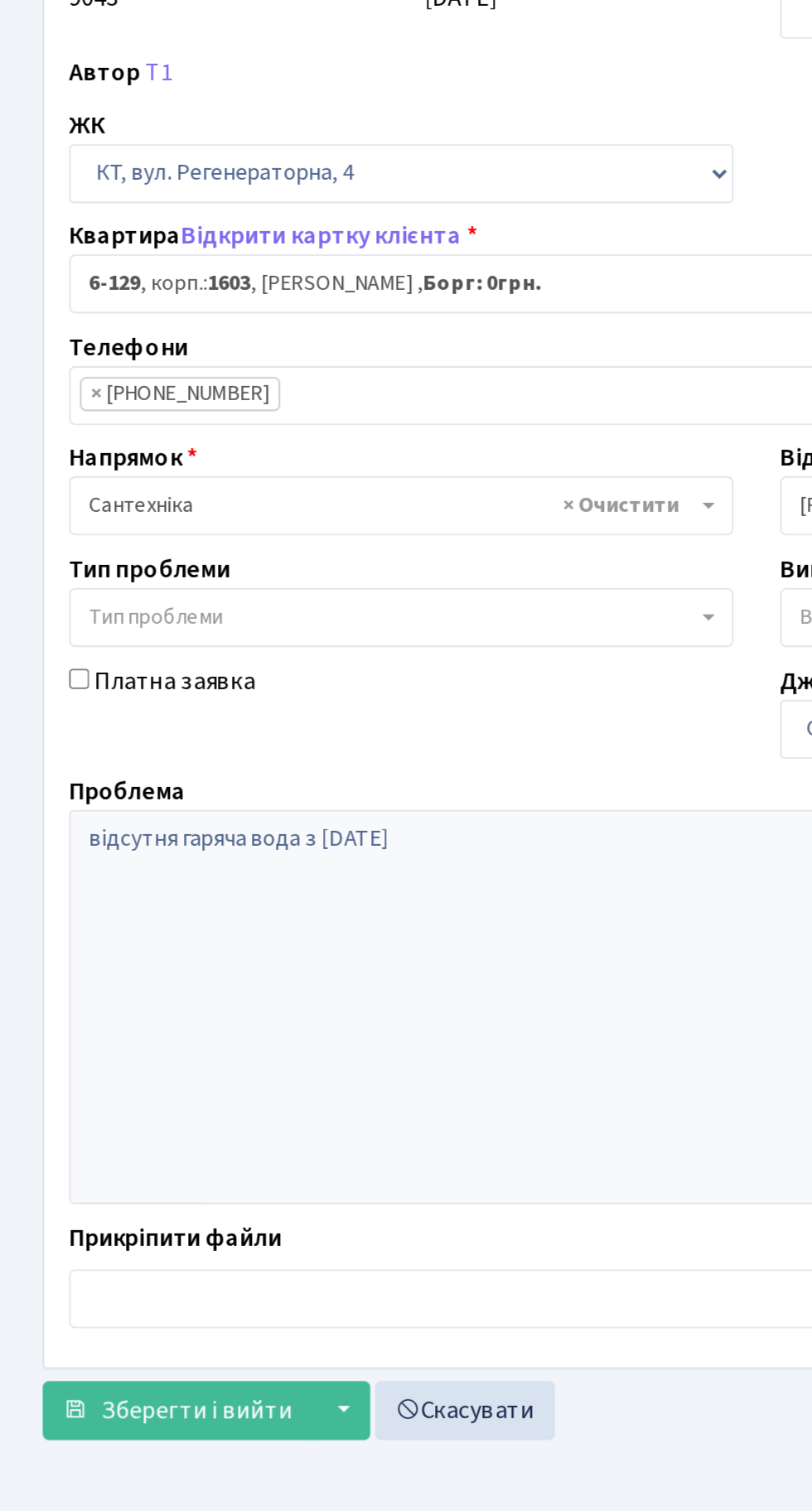
scroll to position [1, 0]
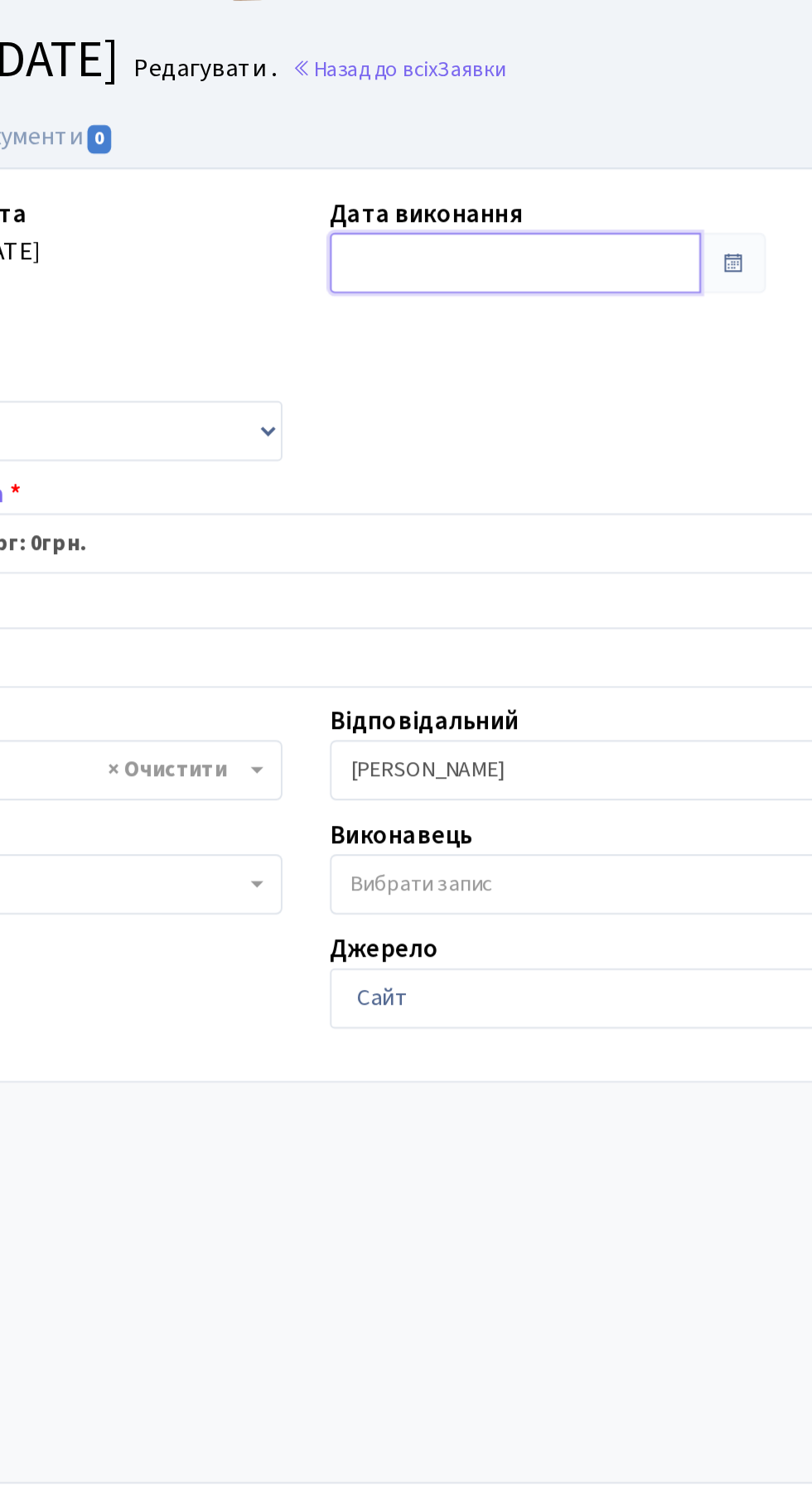
click at [471, 170] on input "text" at bounding box center [515, 174] width 194 height 31
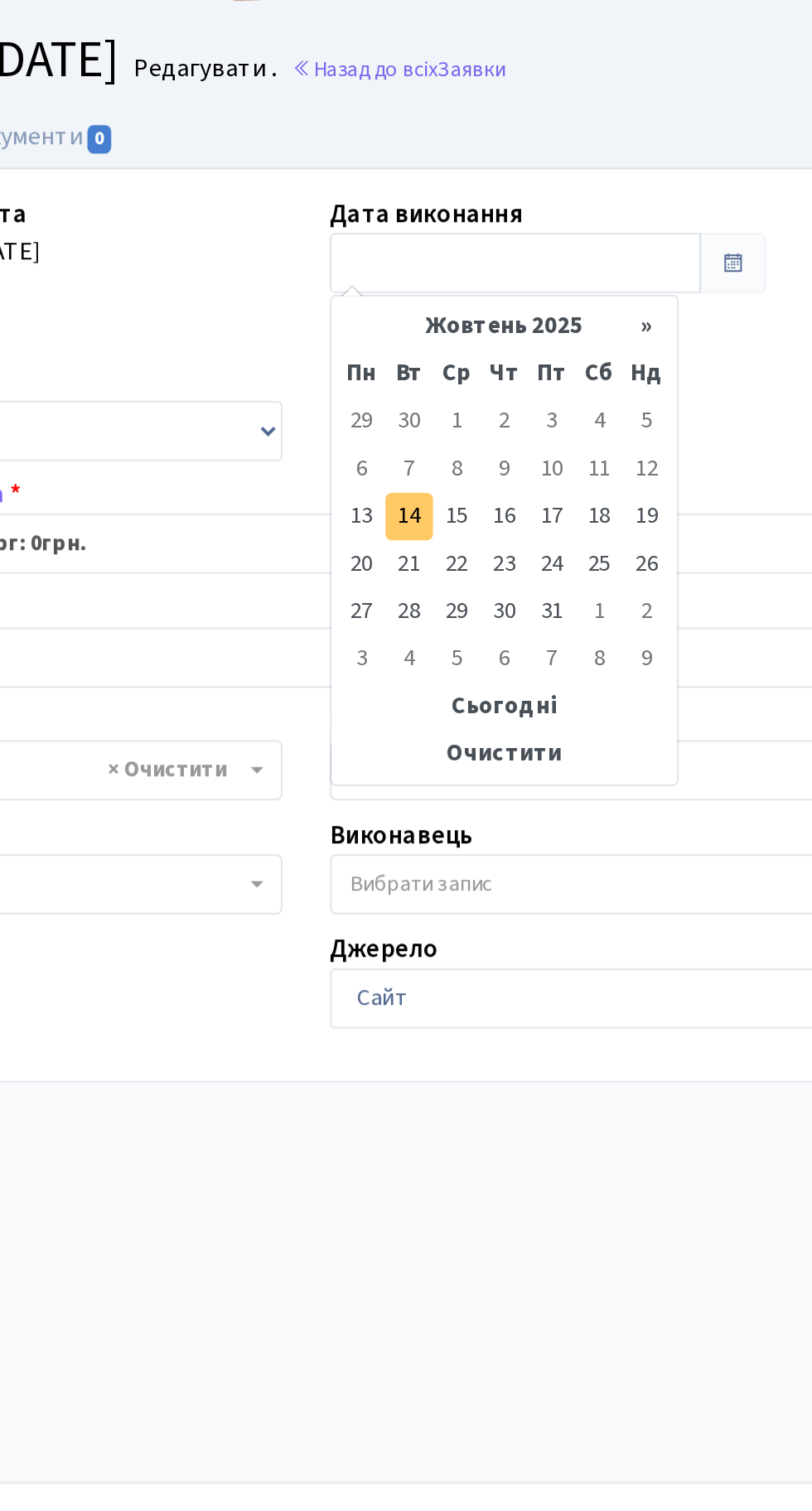
click at [464, 310] on td "14" at bounding box center [459, 306] width 25 height 25
type input "[DATE]"
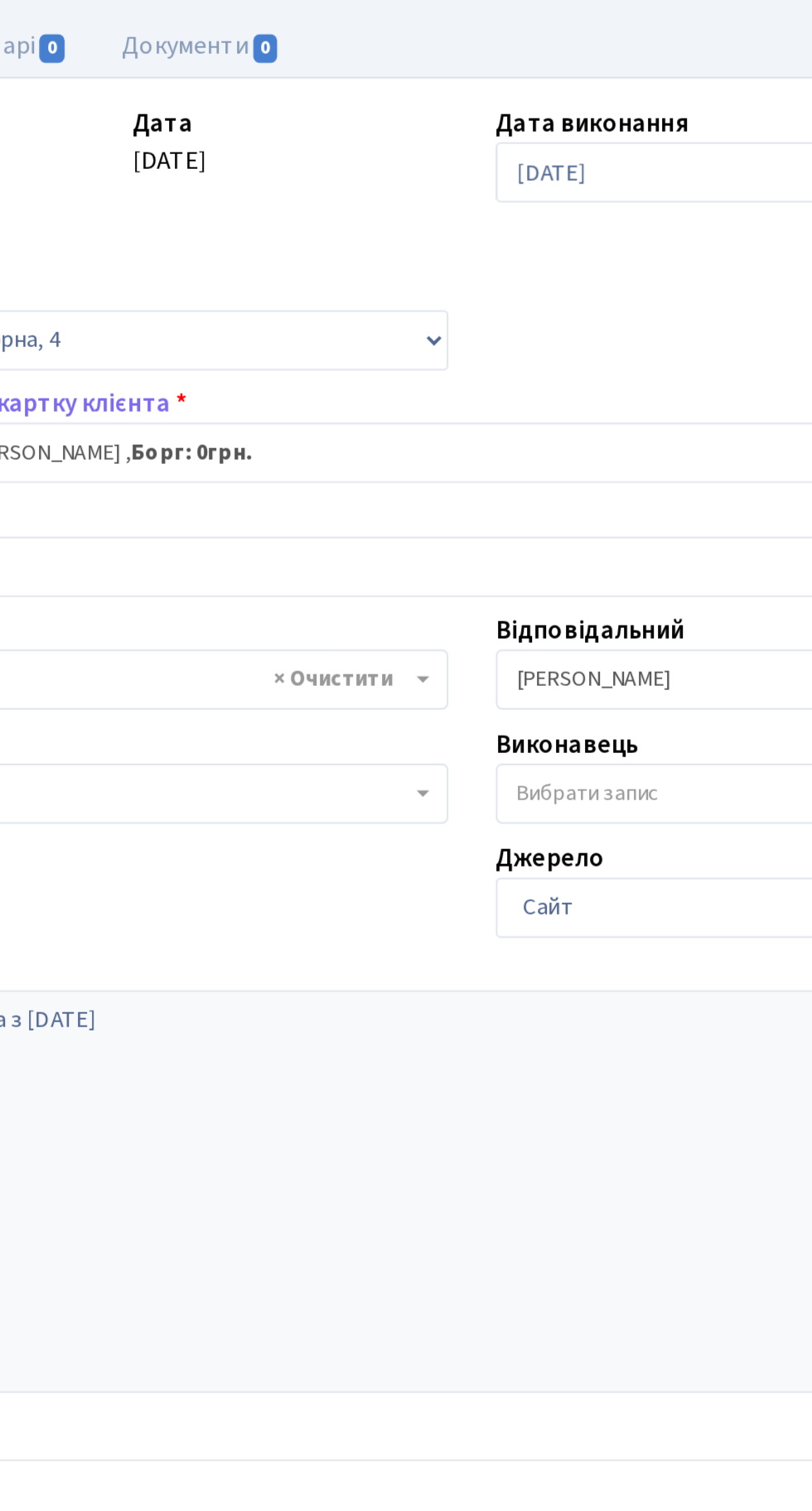
scroll to position [0, 0]
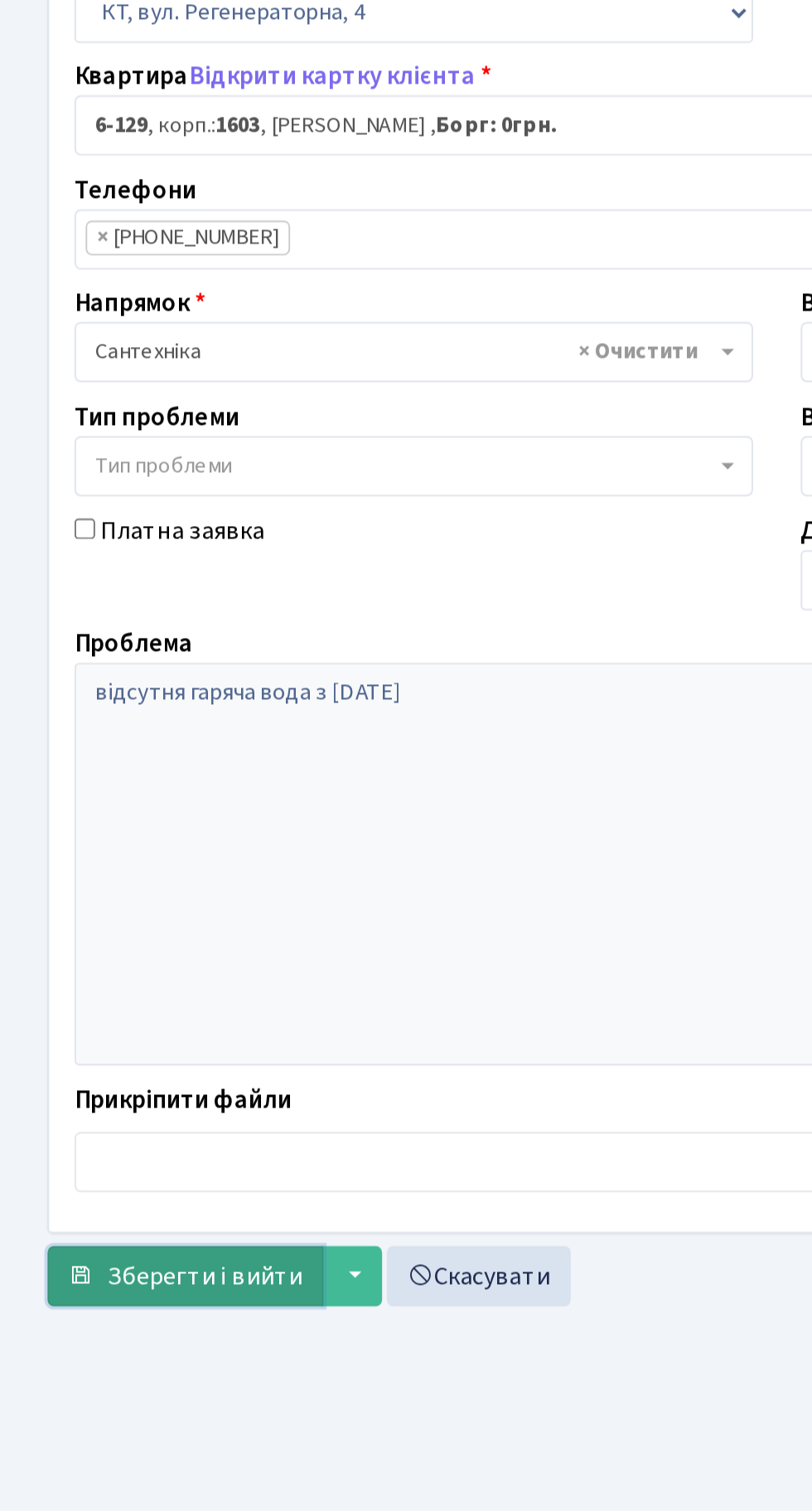
click at [85, 921] on span "Зберегти і вийти" at bounding box center [107, 922] width 102 height 18
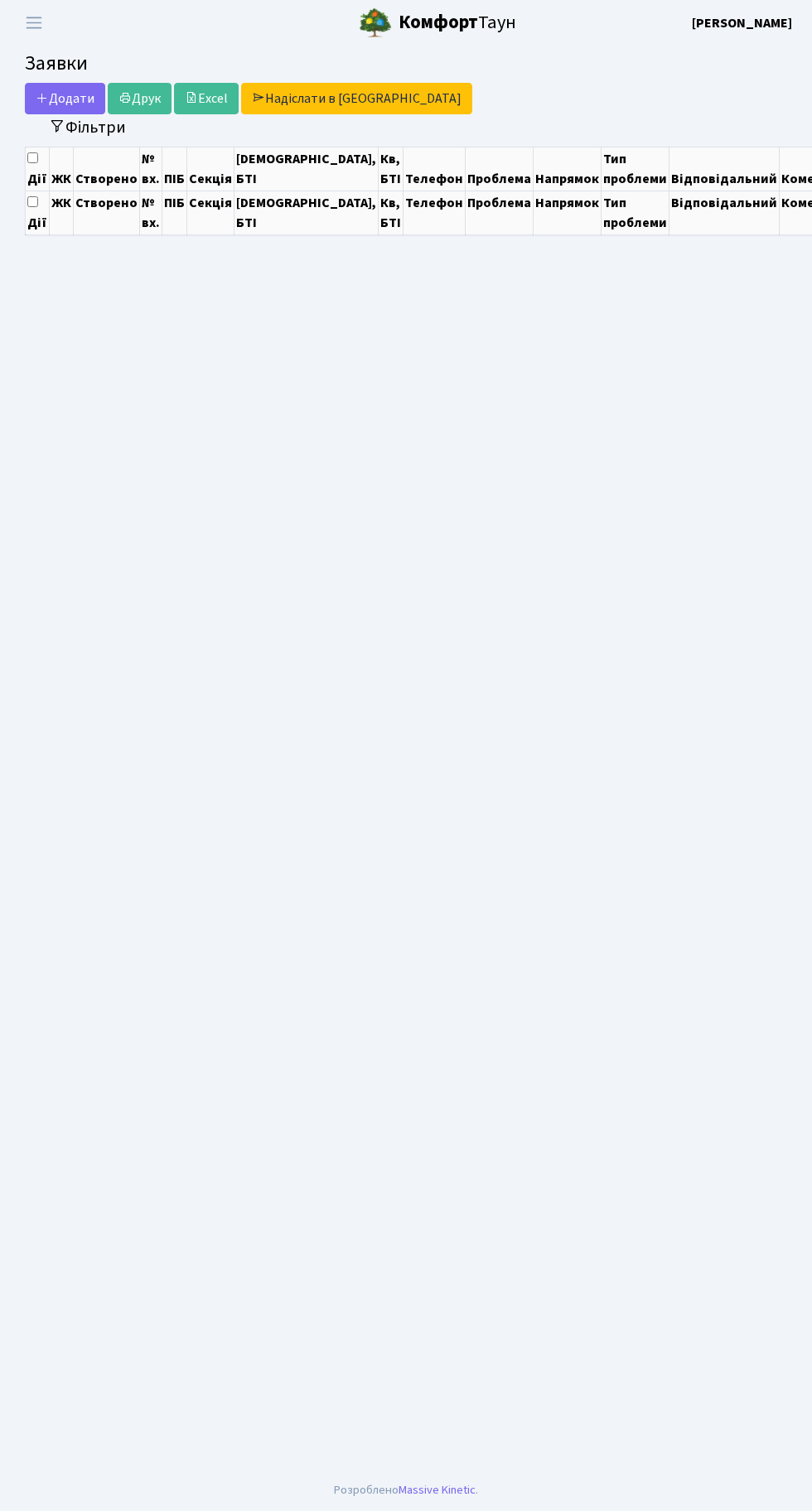
select select "50"
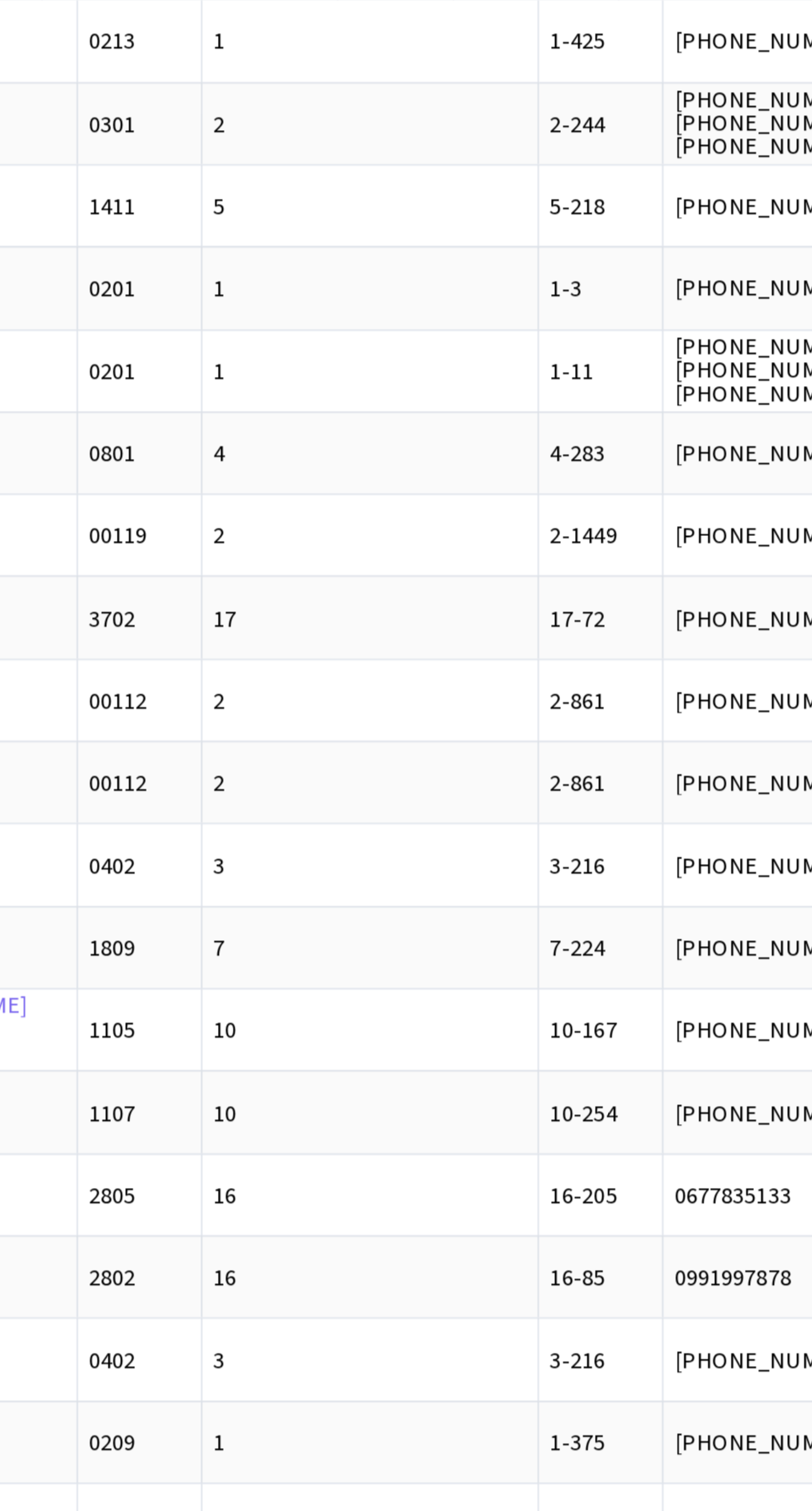
scroll to position [0, 152]
